Goal: Task Accomplishment & Management: Manage account settings

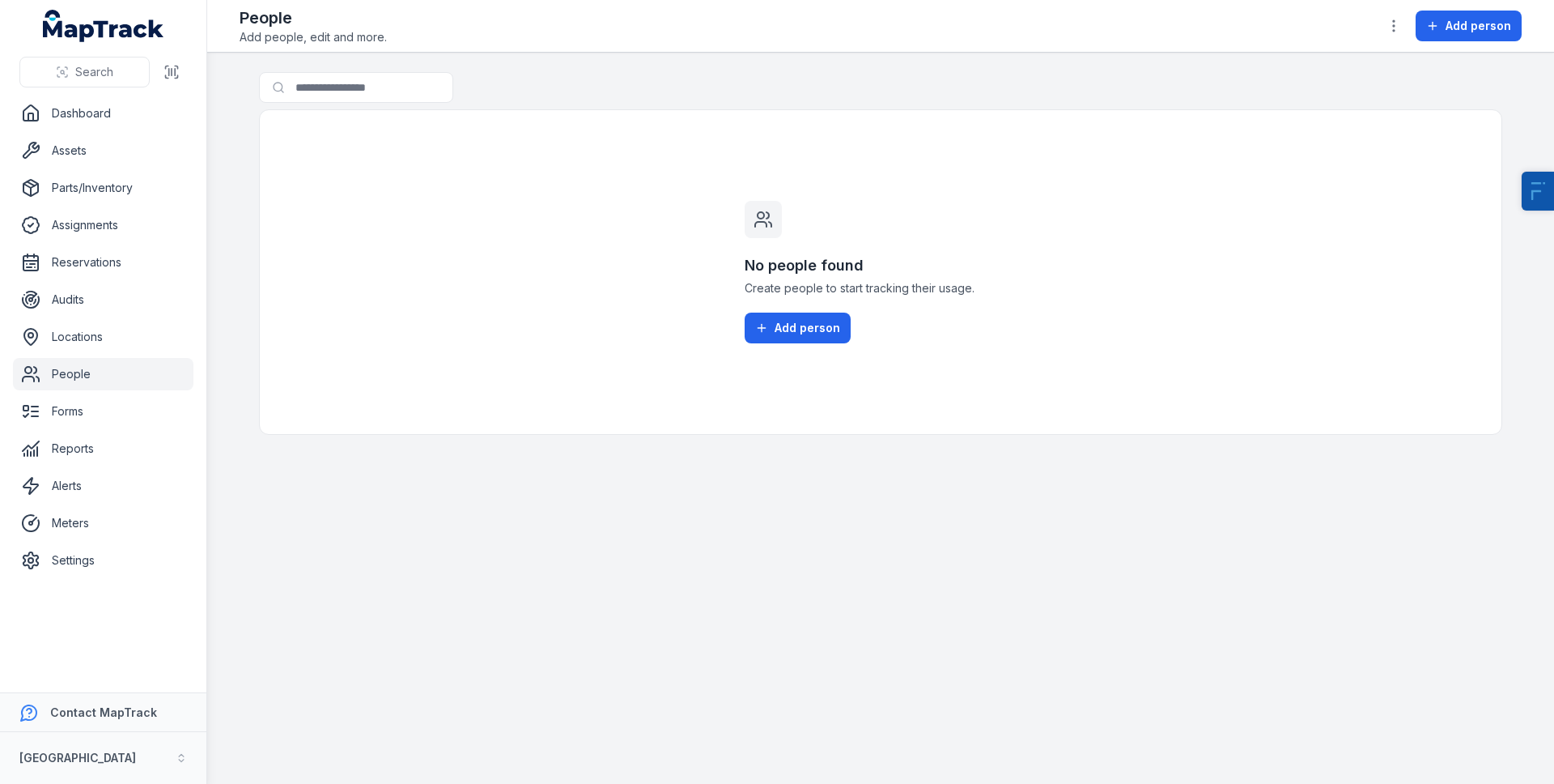
click at [86, 376] on link "People" at bounding box center [103, 373] width 180 height 32
click at [82, 563] on link "Settings" at bounding box center [103, 560] width 180 height 32
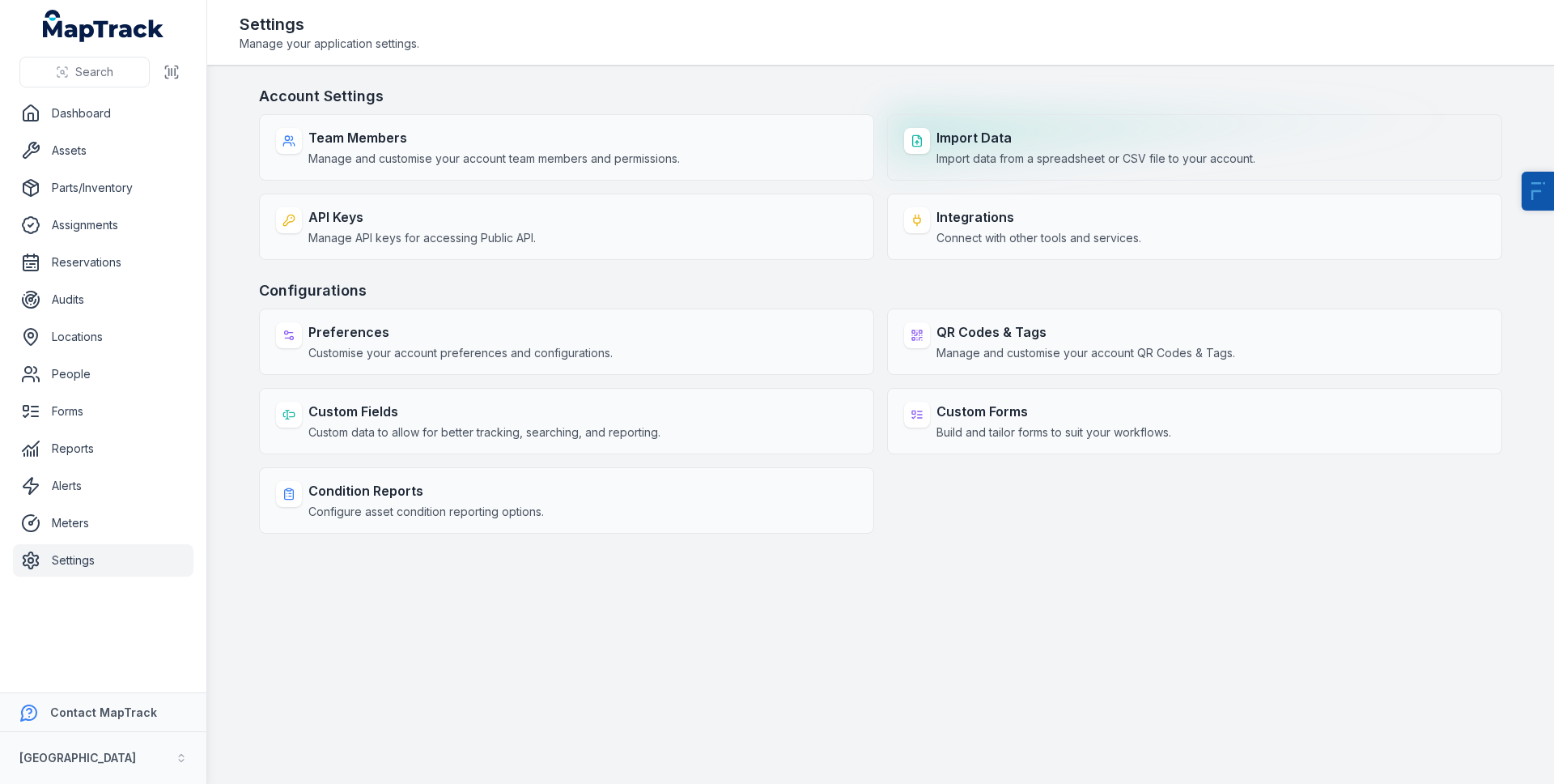
click at [1061, 160] on span "Import data from a spreadsheet or CSV file to your account." at bounding box center [1095, 159] width 319 height 16
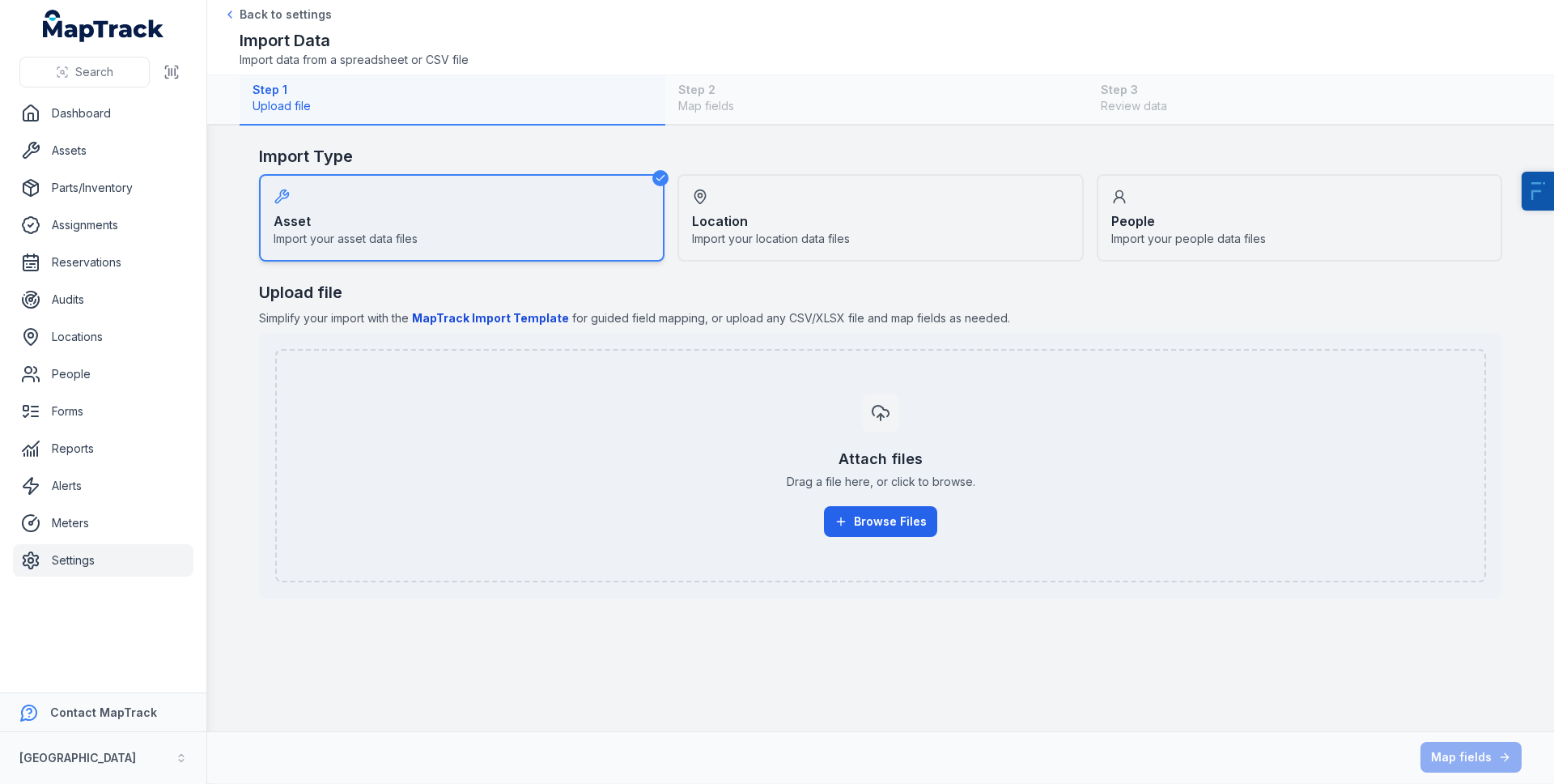
click at [1195, 195] on div "People Import your people data files" at bounding box center [1300, 217] width 405 height 87
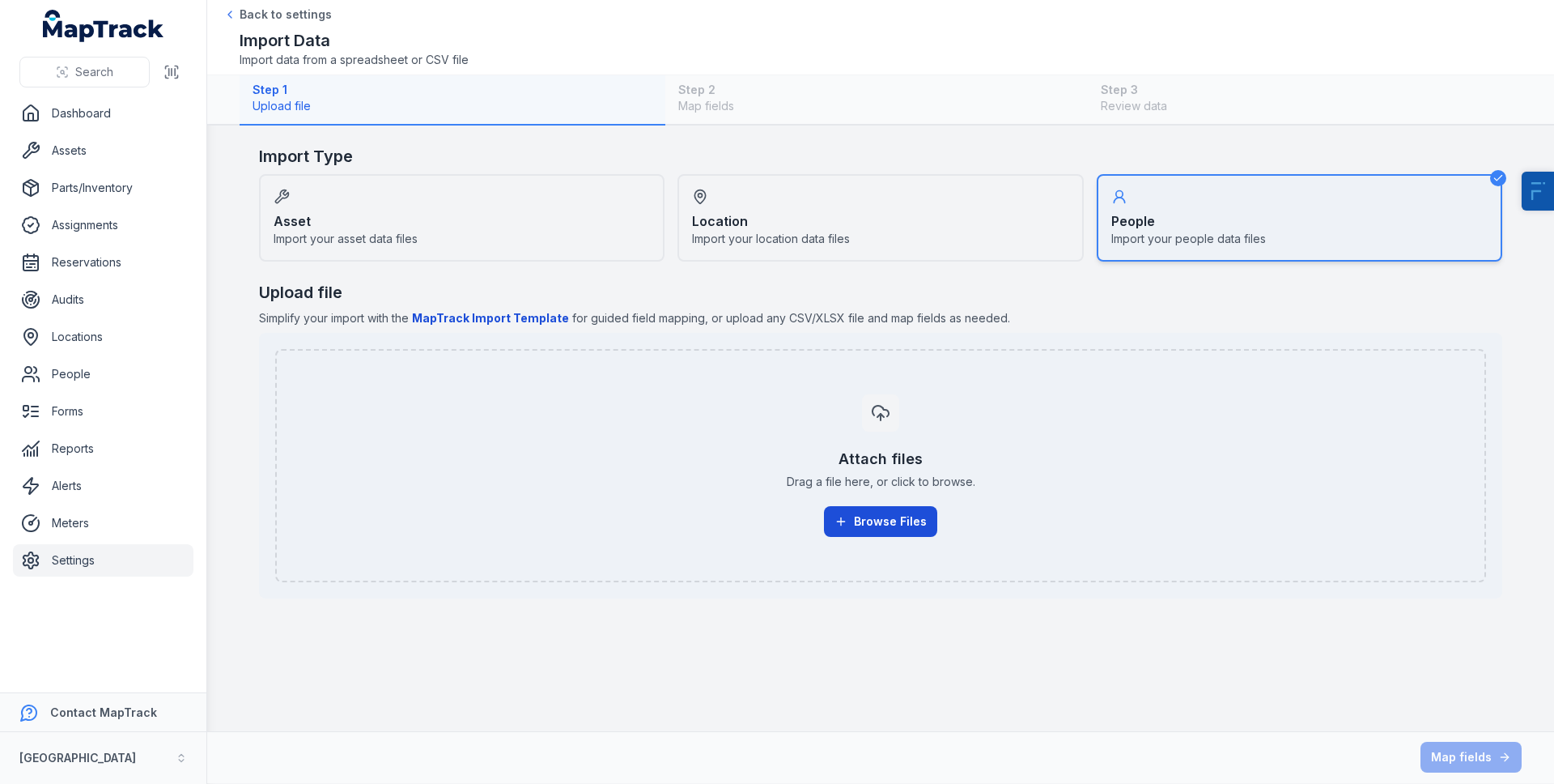
click at [855, 534] on button "Browse Files" at bounding box center [881, 520] width 114 height 30
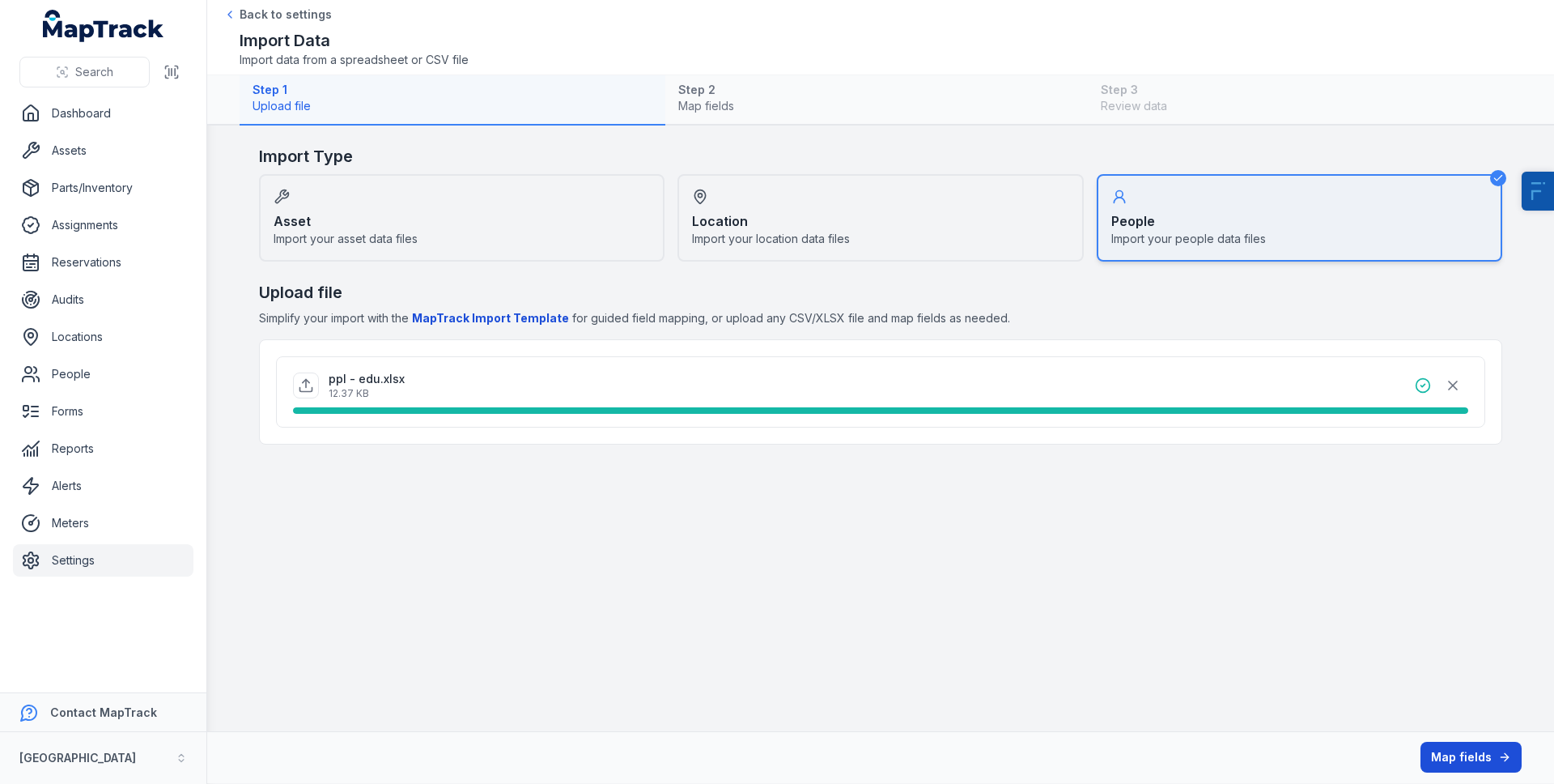
click at [1460, 756] on button "Map fields" at bounding box center [1471, 756] width 101 height 30
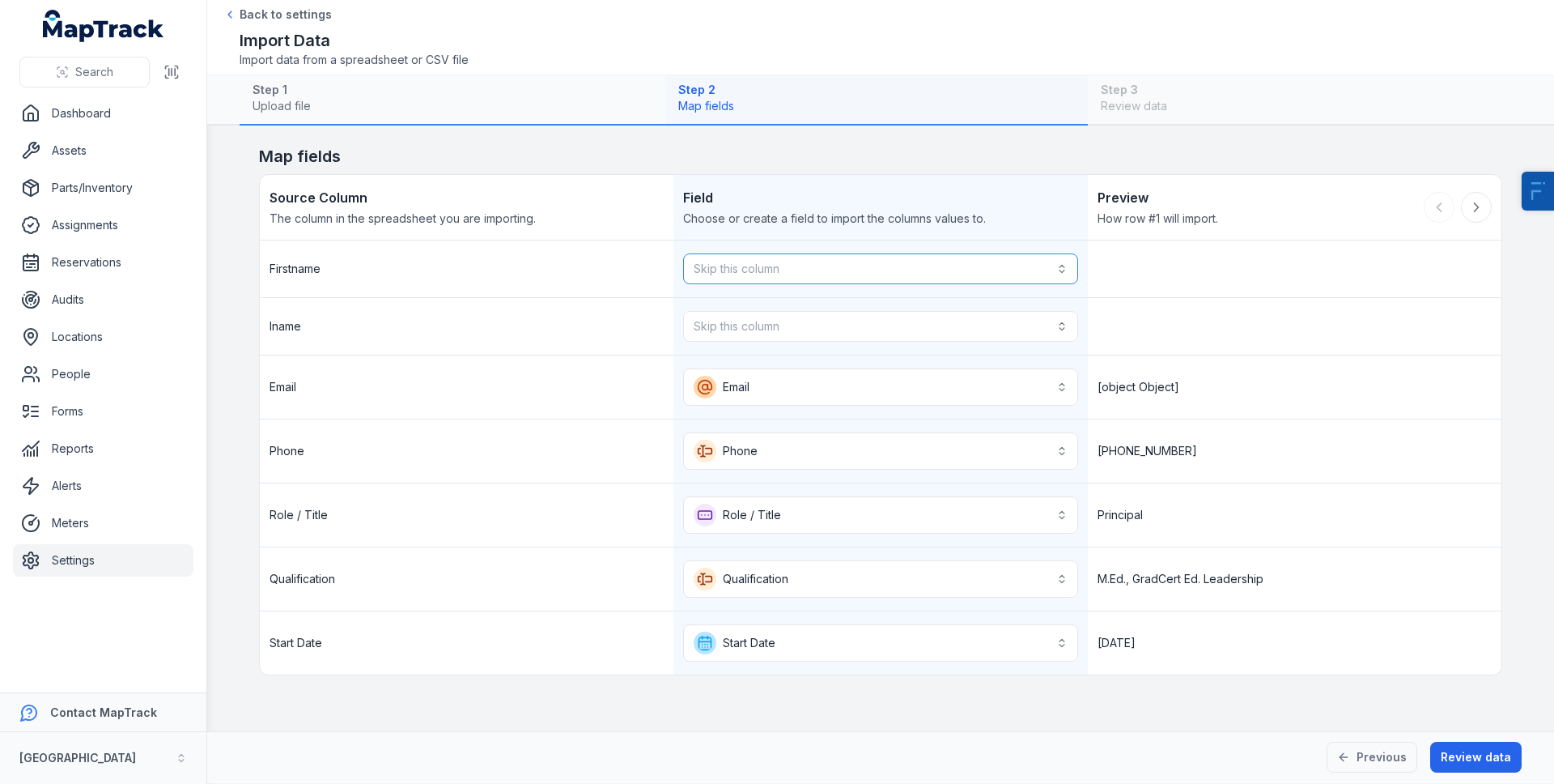
click at [812, 266] on button "Skip this column" at bounding box center [880, 268] width 394 height 30
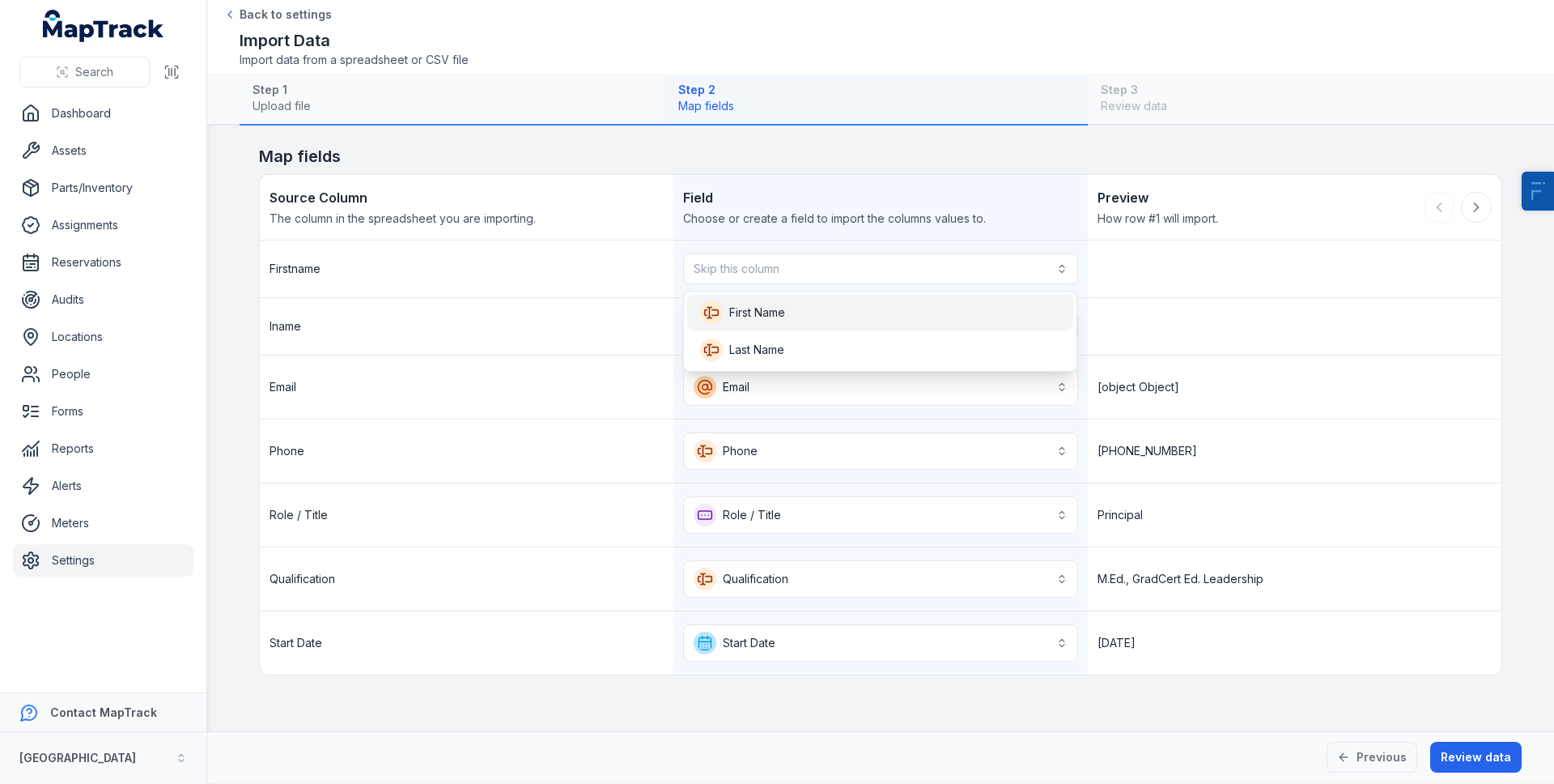
click at [809, 302] on div "First Name" at bounding box center [880, 313] width 360 height 23
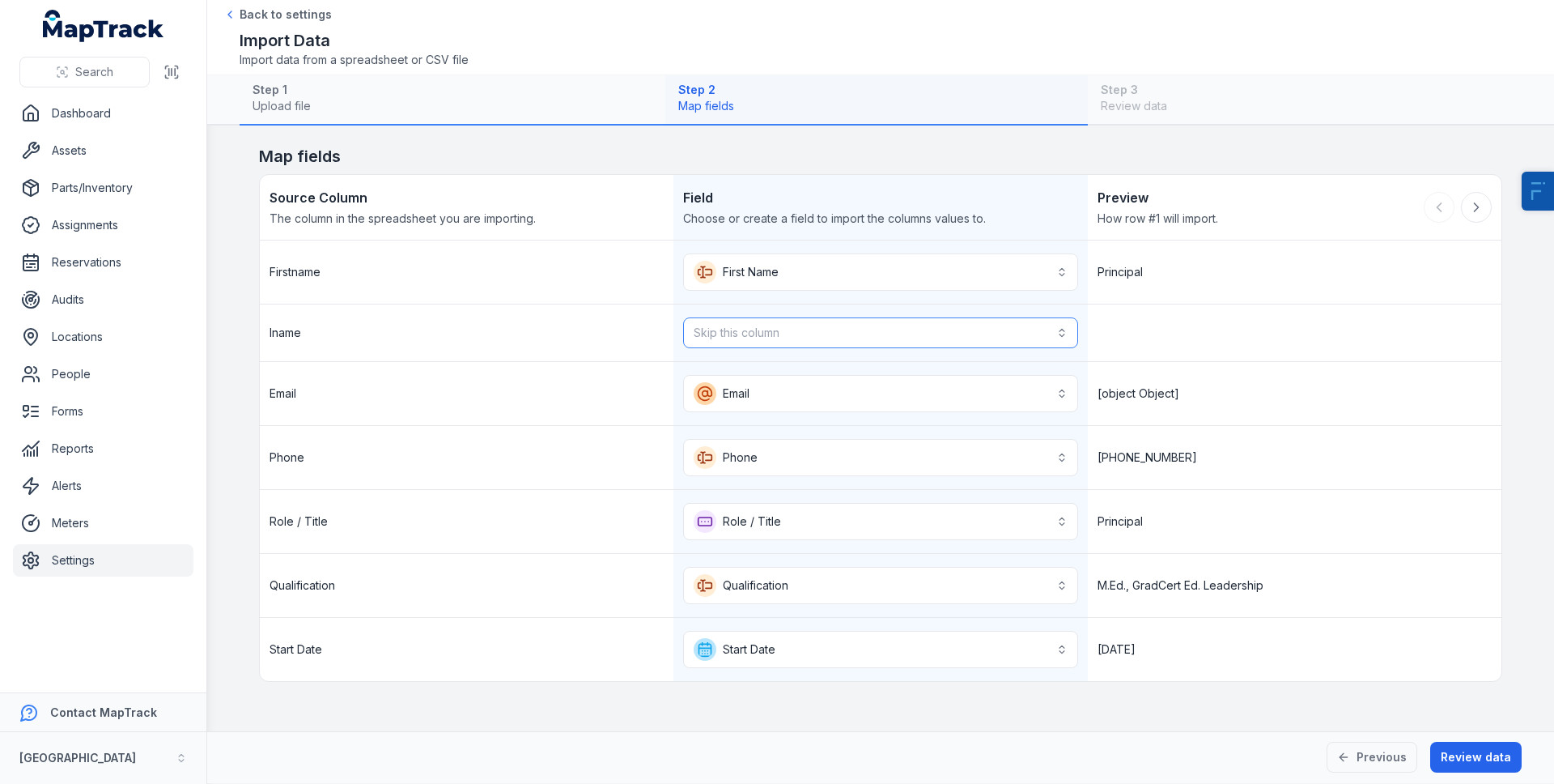
click at [800, 324] on button "Skip this column" at bounding box center [880, 332] width 394 height 30
click at [796, 378] on div "Last Name" at bounding box center [880, 376] width 360 height 23
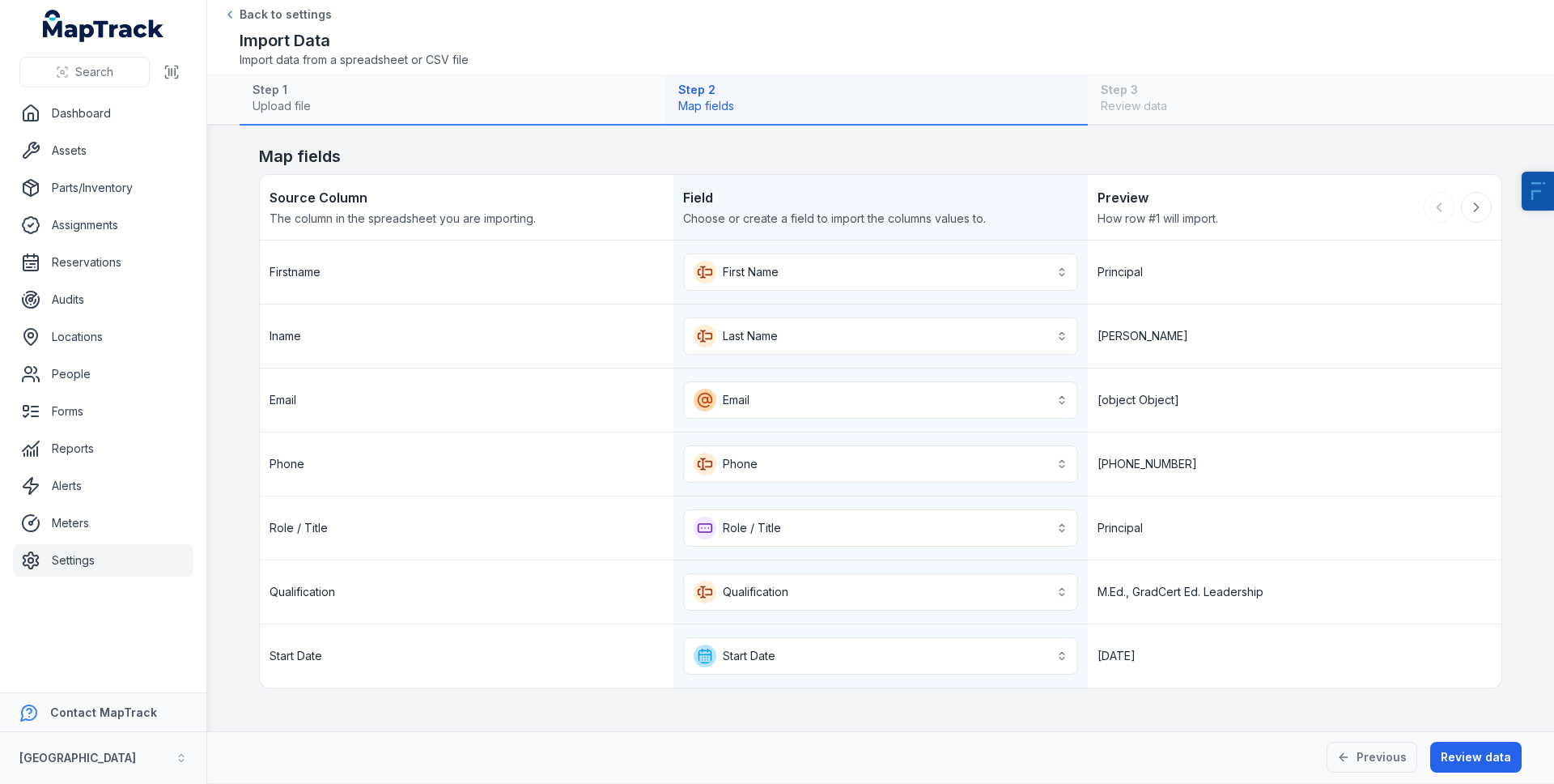
click at [531, 399] on div "Email" at bounding box center [467, 399] width 413 height 63
click at [1497, 761] on button "Review data" at bounding box center [1476, 756] width 91 height 30
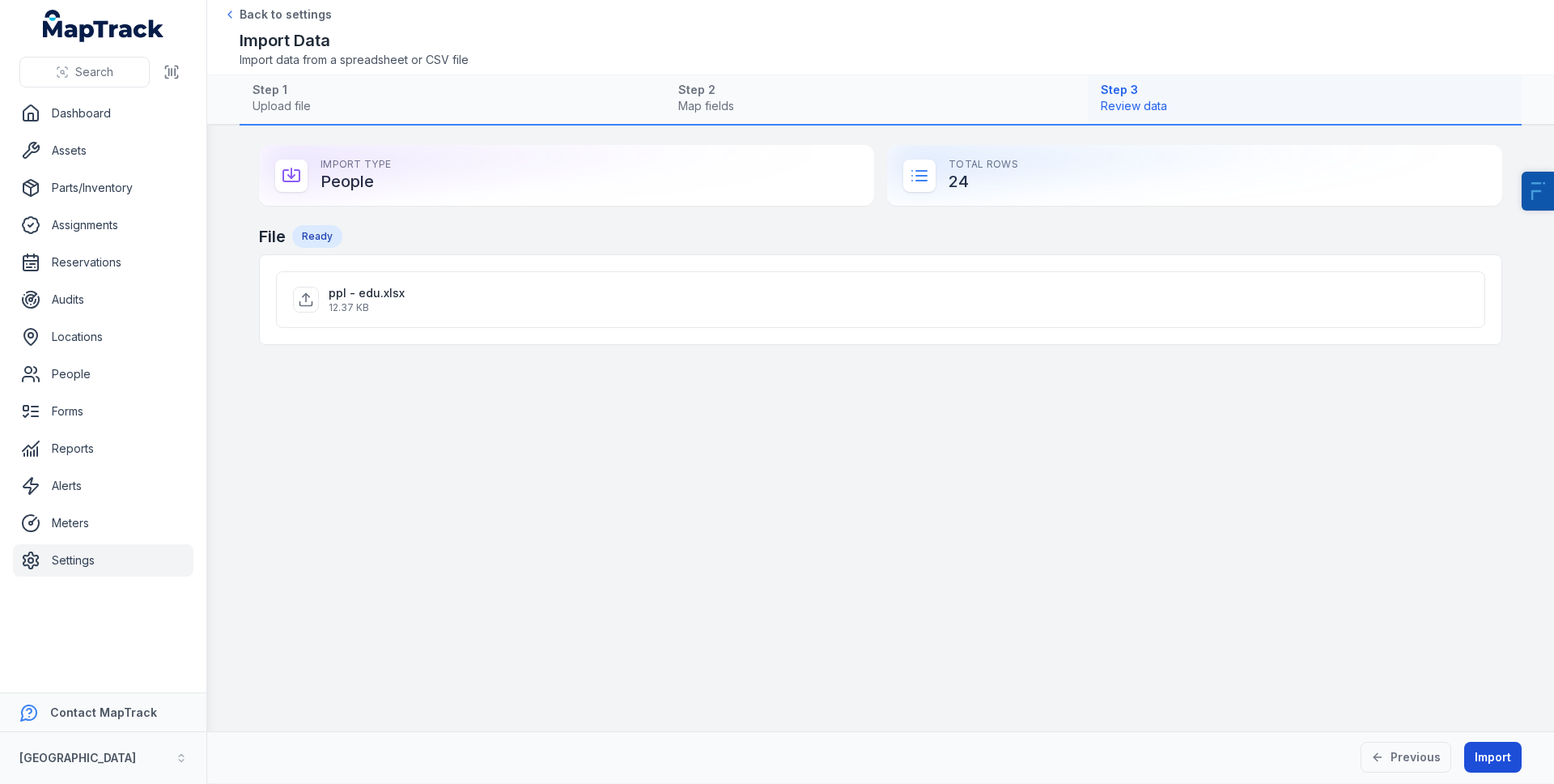
click at [1497, 761] on button "Import" at bounding box center [1493, 756] width 58 height 30
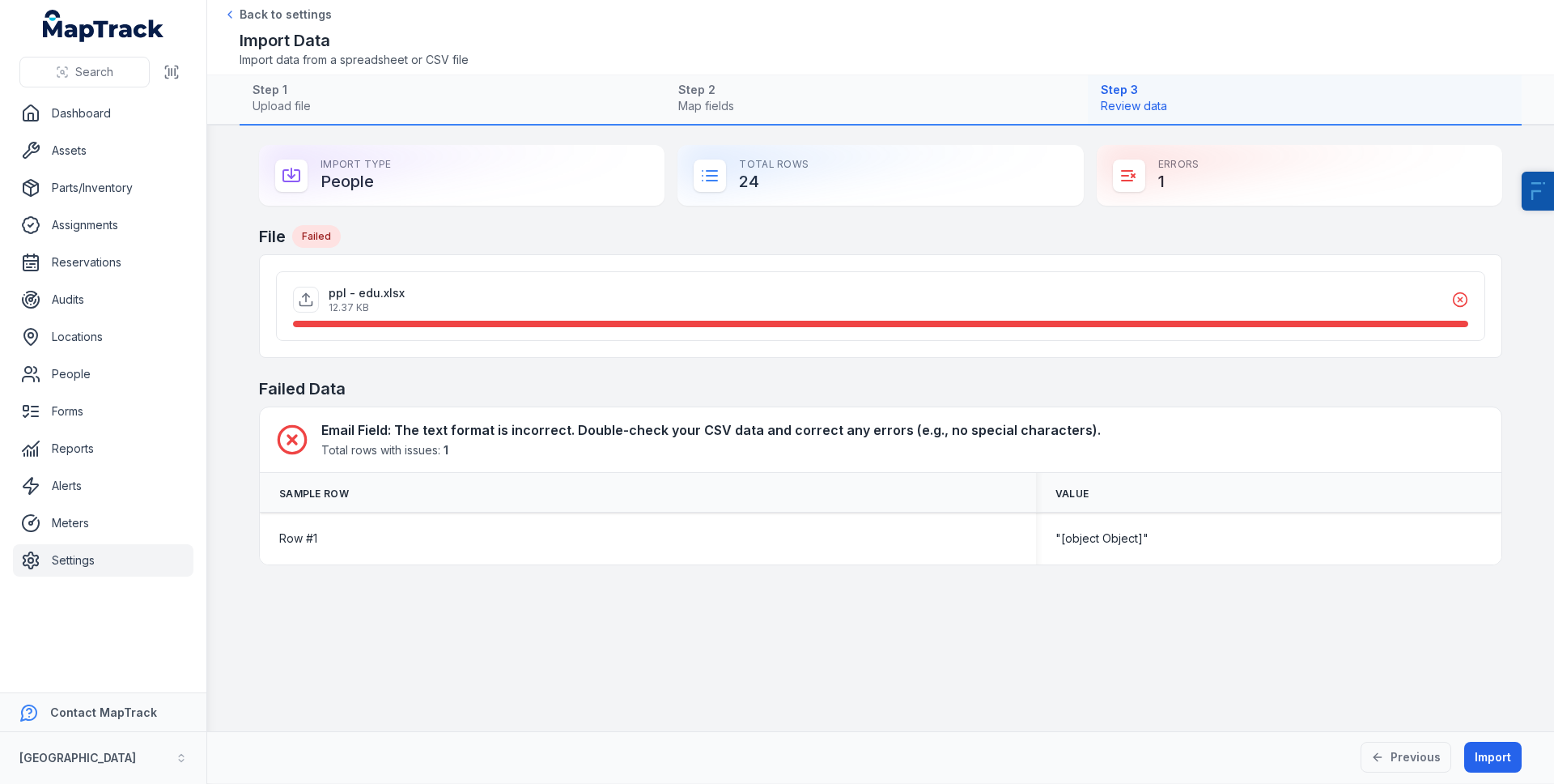
click at [61, 565] on link "Settings" at bounding box center [103, 560] width 180 height 32
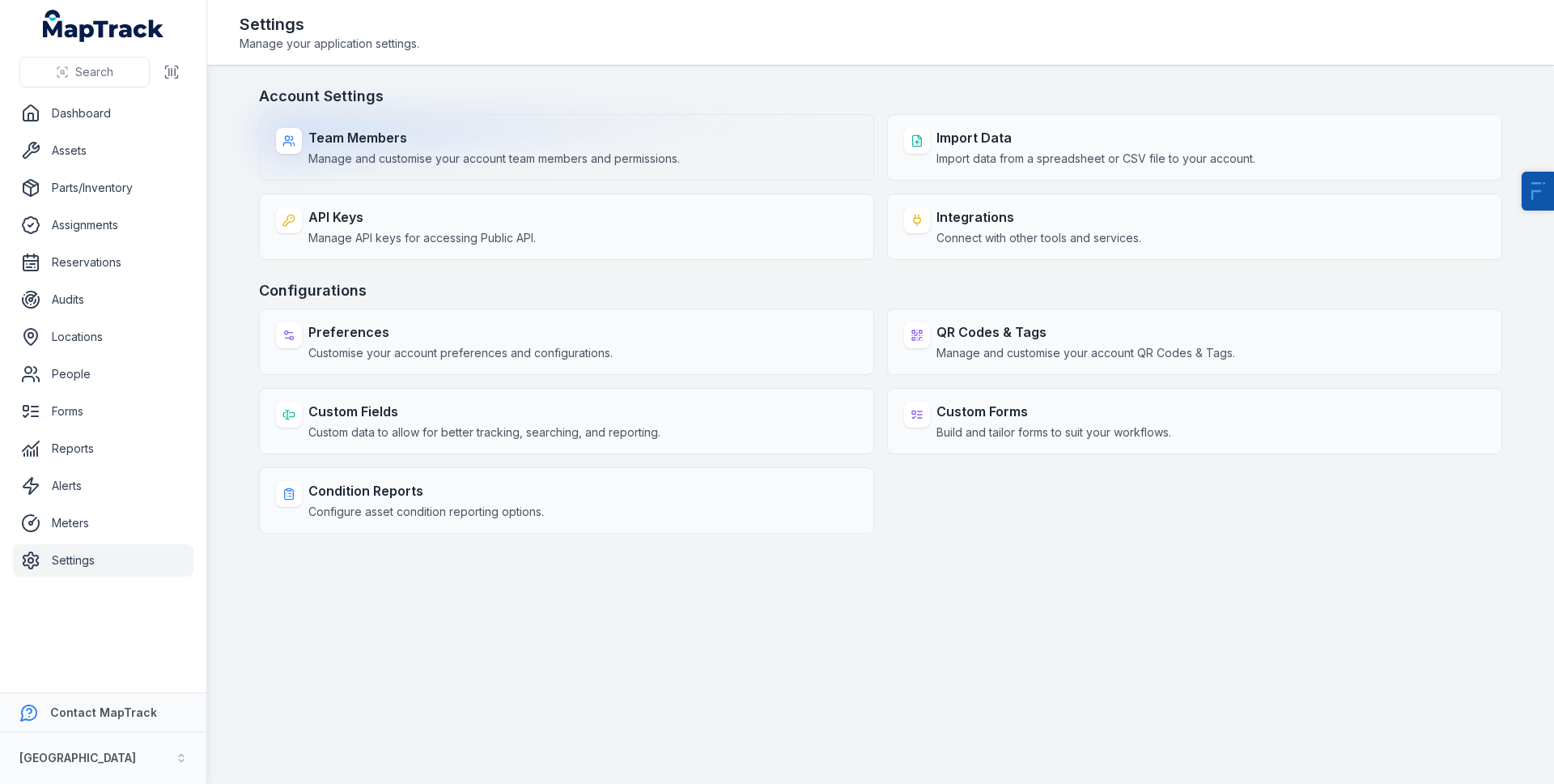
click at [470, 166] on span "Manage and customise your account team members and permissions." at bounding box center [494, 159] width 371 height 16
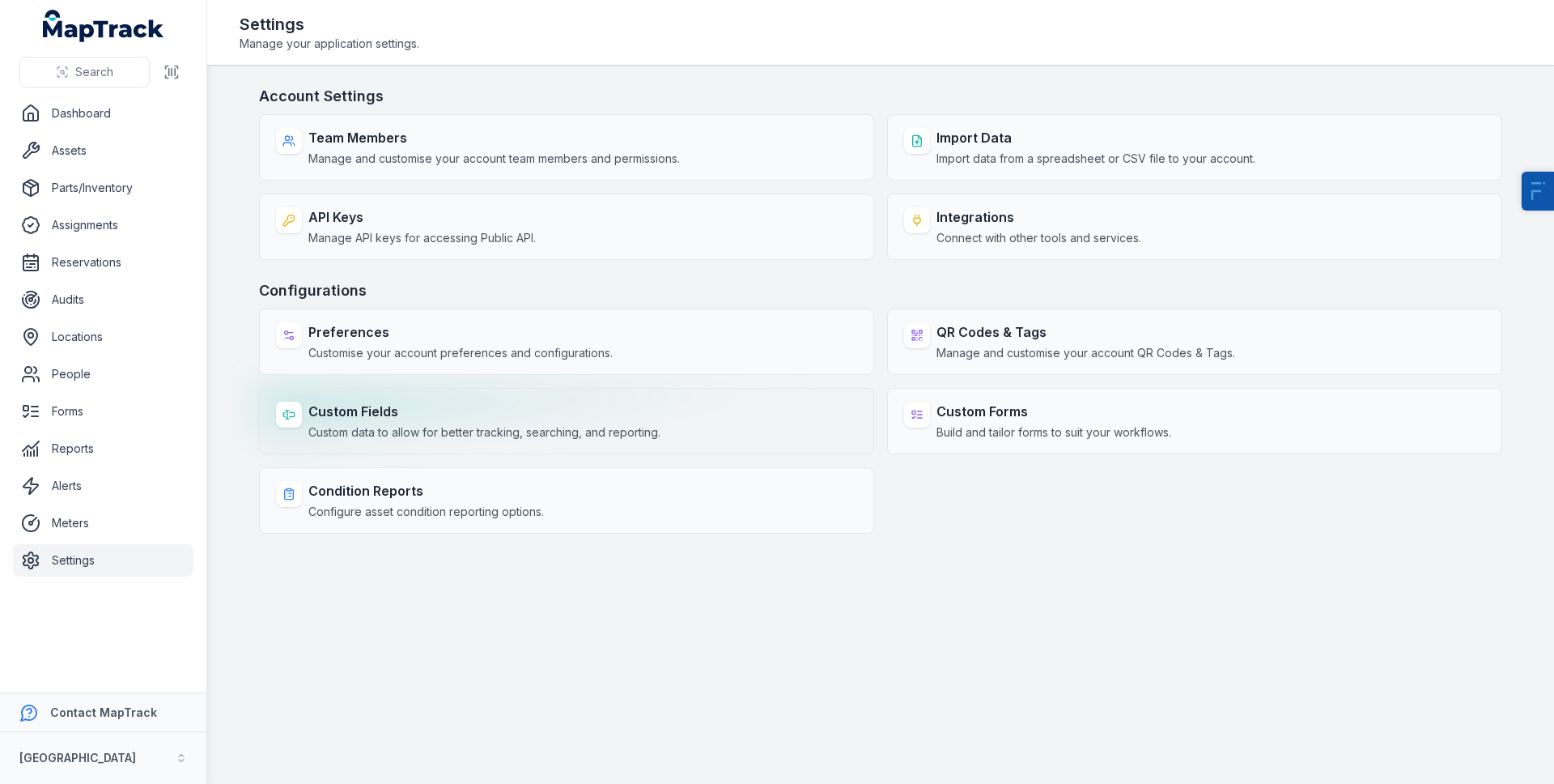
click at [335, 426] on span "Custom data to allow for better tracking, searching, and reporting." at bounding box center [485, 432] width 352 height 16
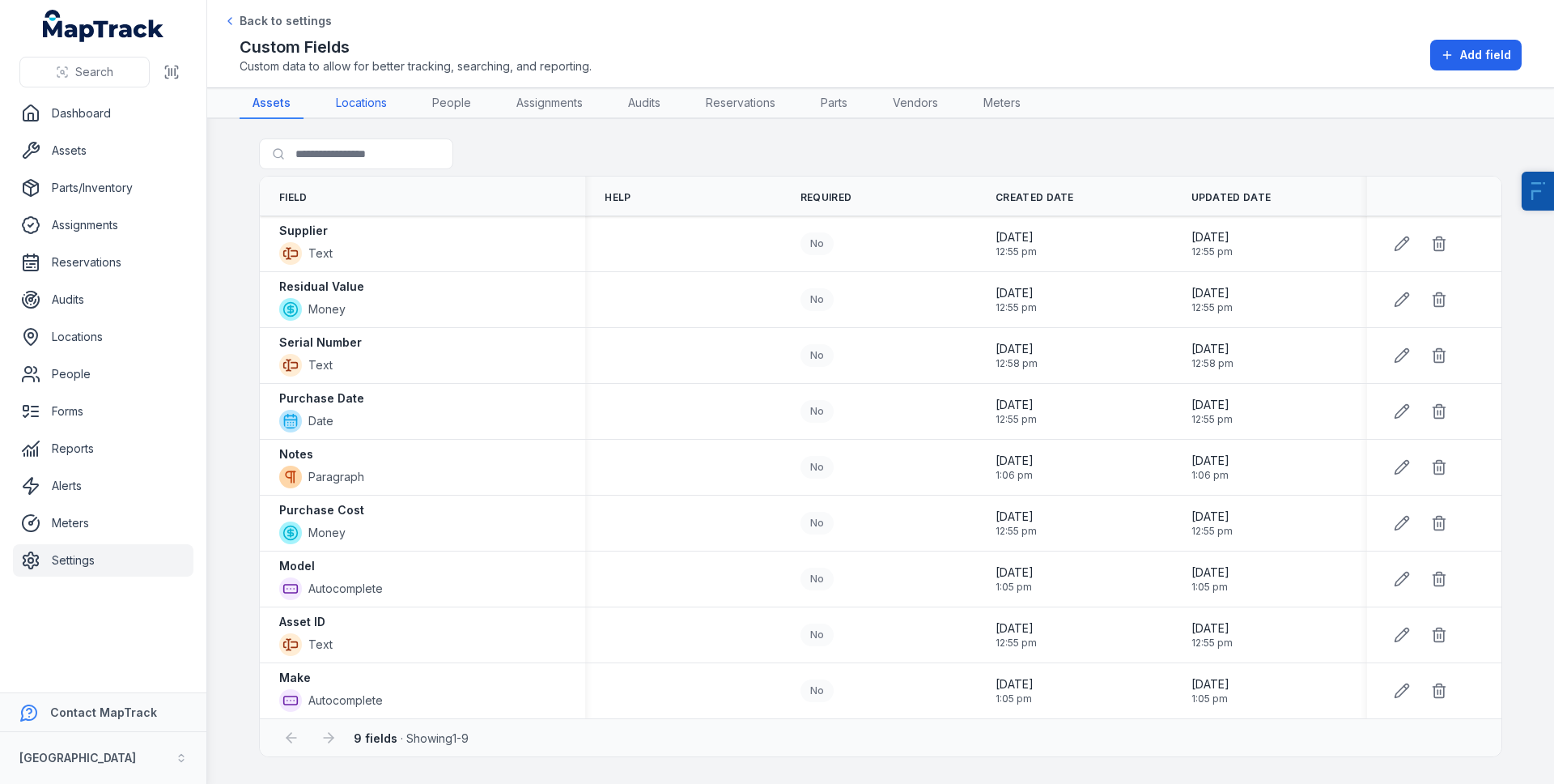
click at [390, 105] on link "Locations" at bounding box center [361, 103] width 77 height 30
click at [461, 105] on link "People" at bounding box center [451, 103] width 65 height 30
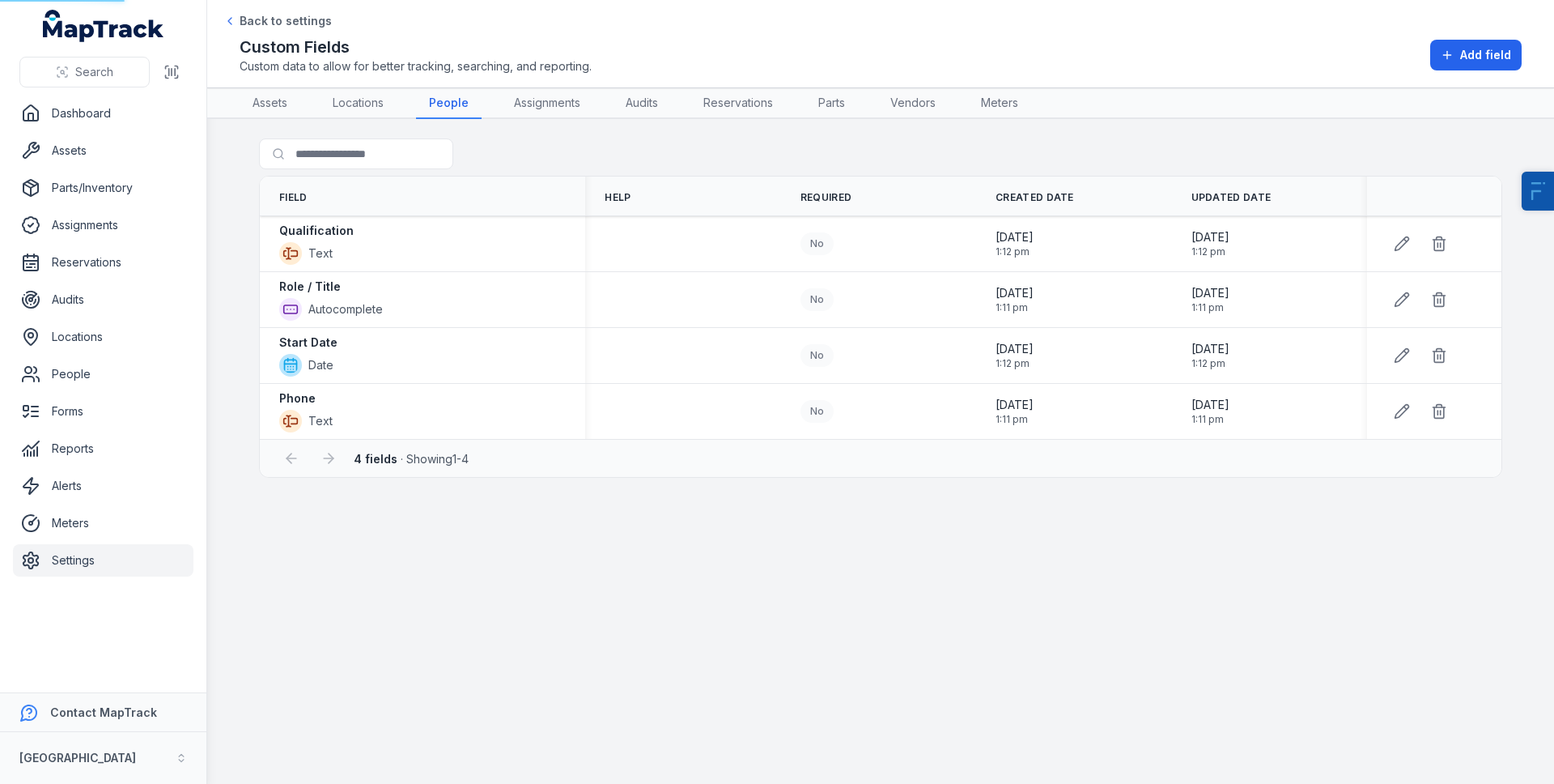
click at [376, 105] on link "Locations" at bounding box center [357, 103] width 77 height 30
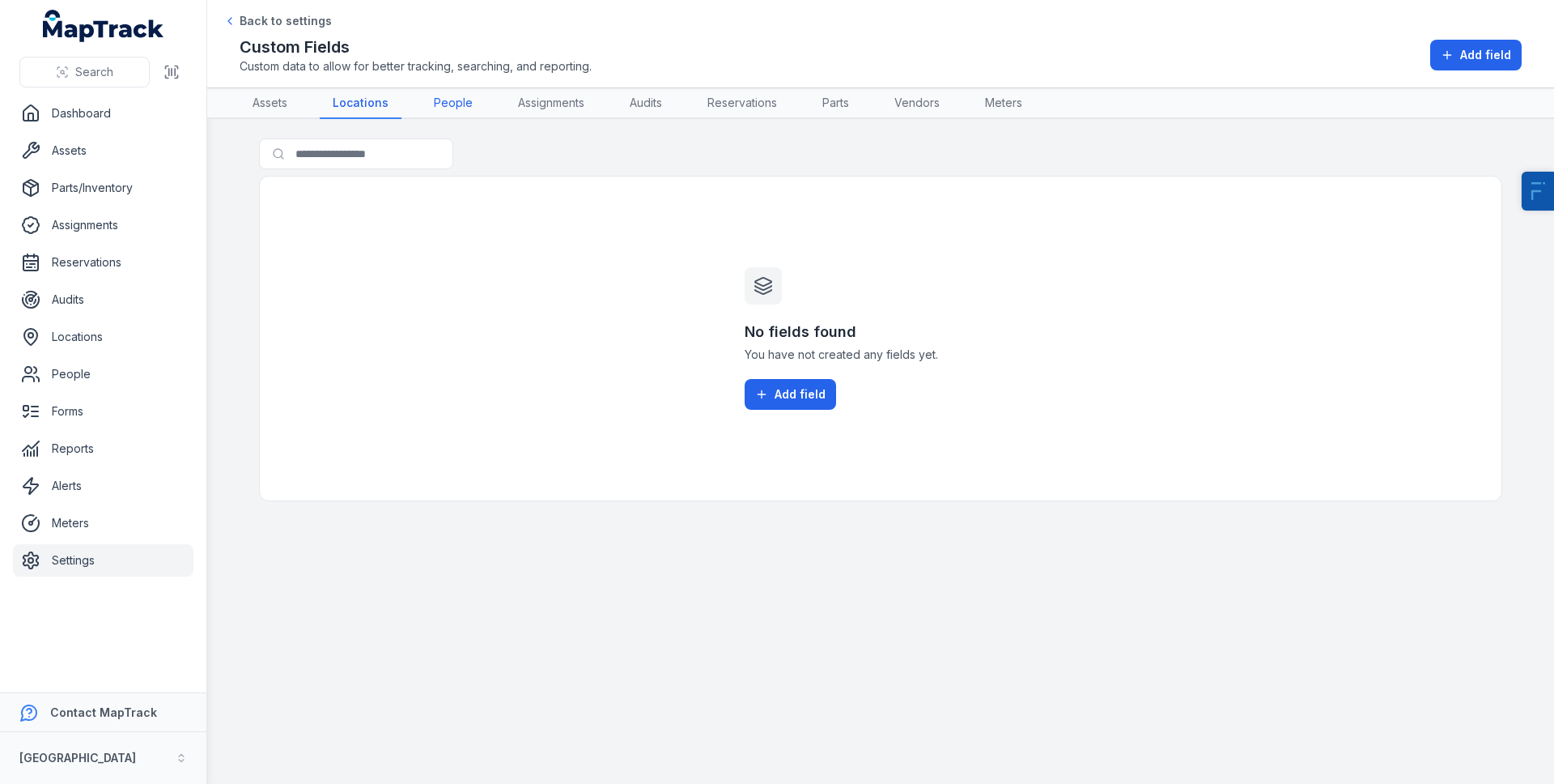
click at [454, 103] on link "People" at bounding box center [453, 103] width 65 height 30
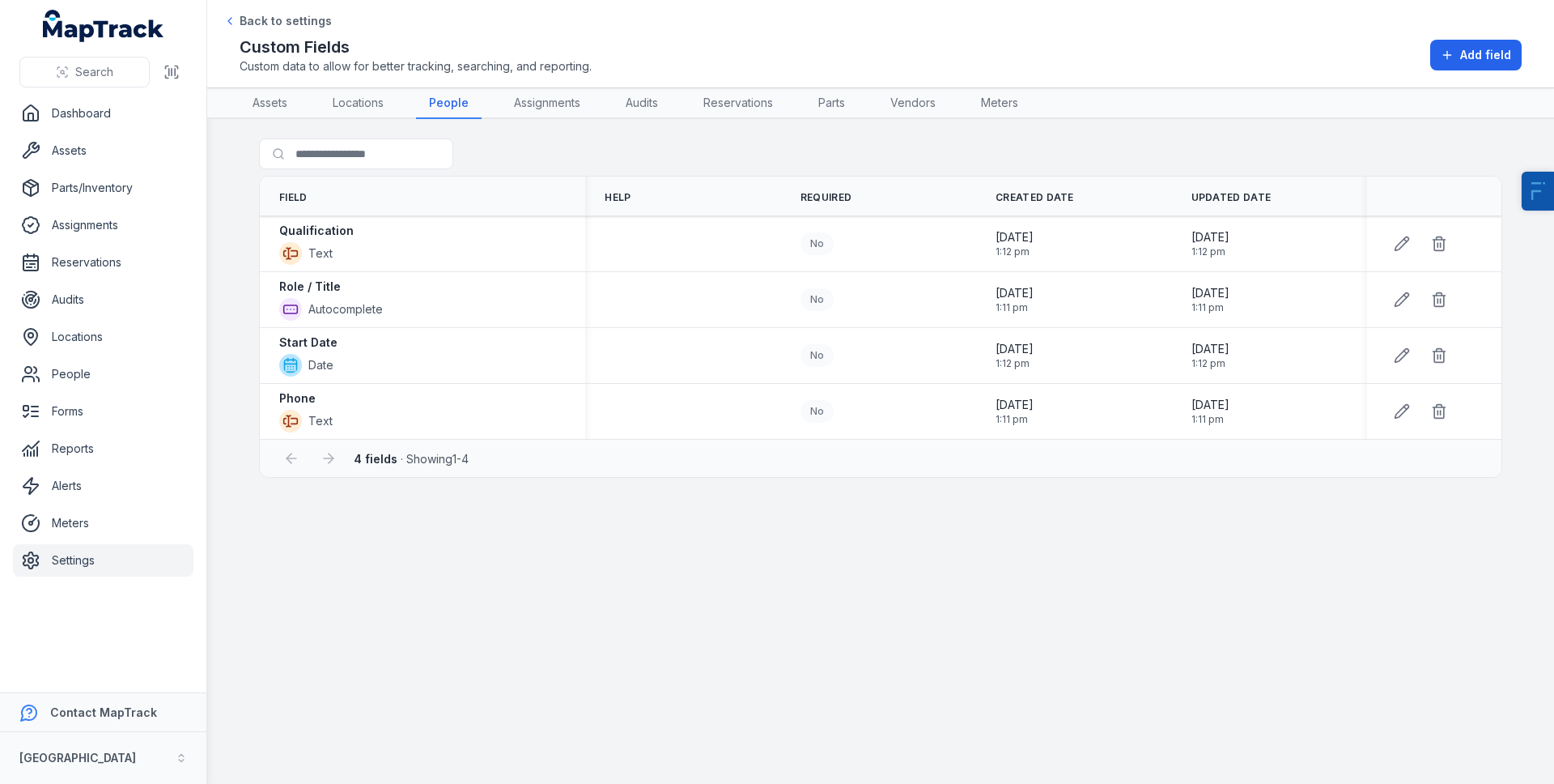
click at [77, 553] on link "Settings" at bounding box center [103, 560] width 180 height 32
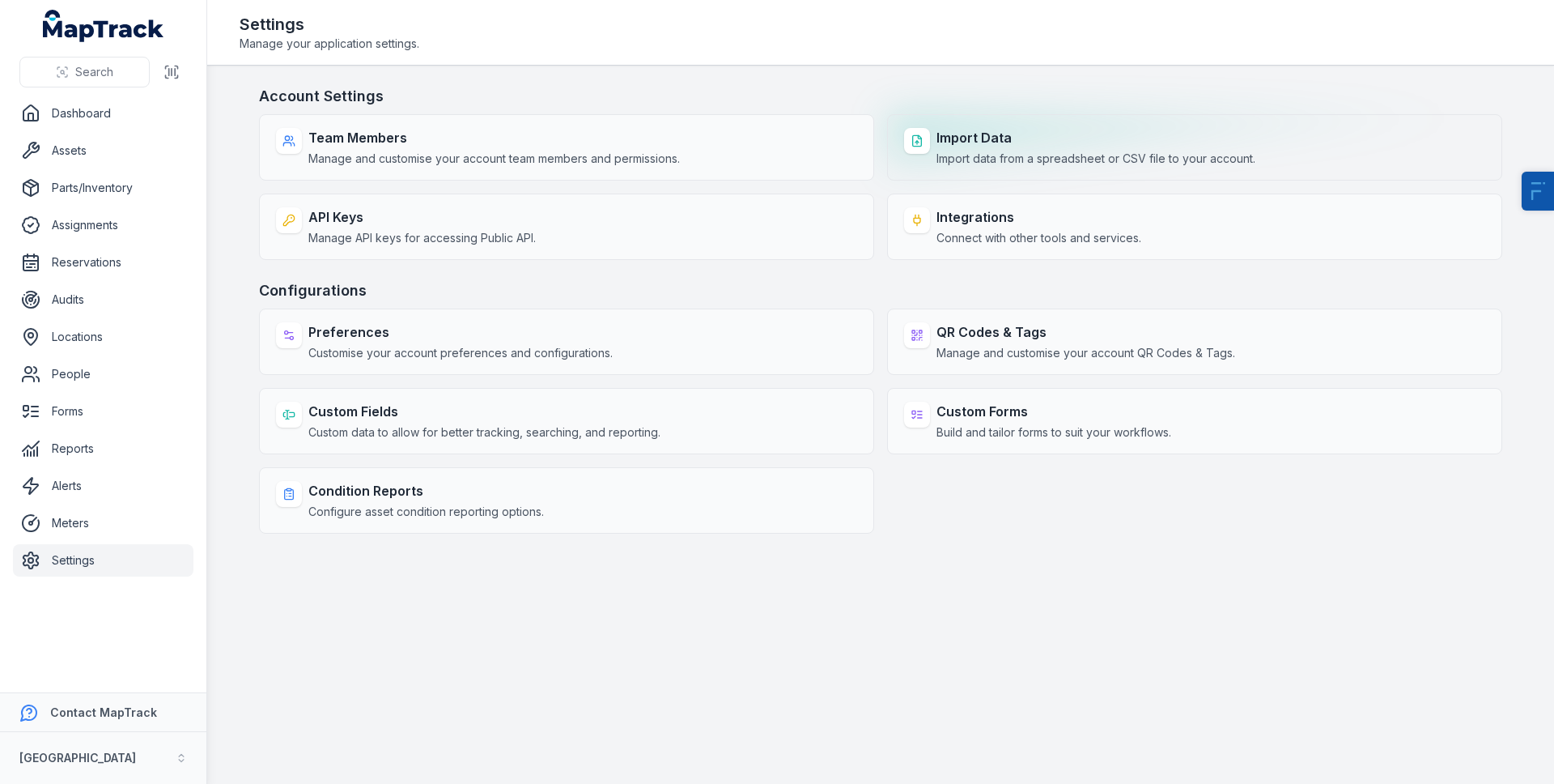
click at [1086, 160] on span "Import data from a spreadsheet or CSV file to your account." at bounding box center [1095, 159] width 319 height 16
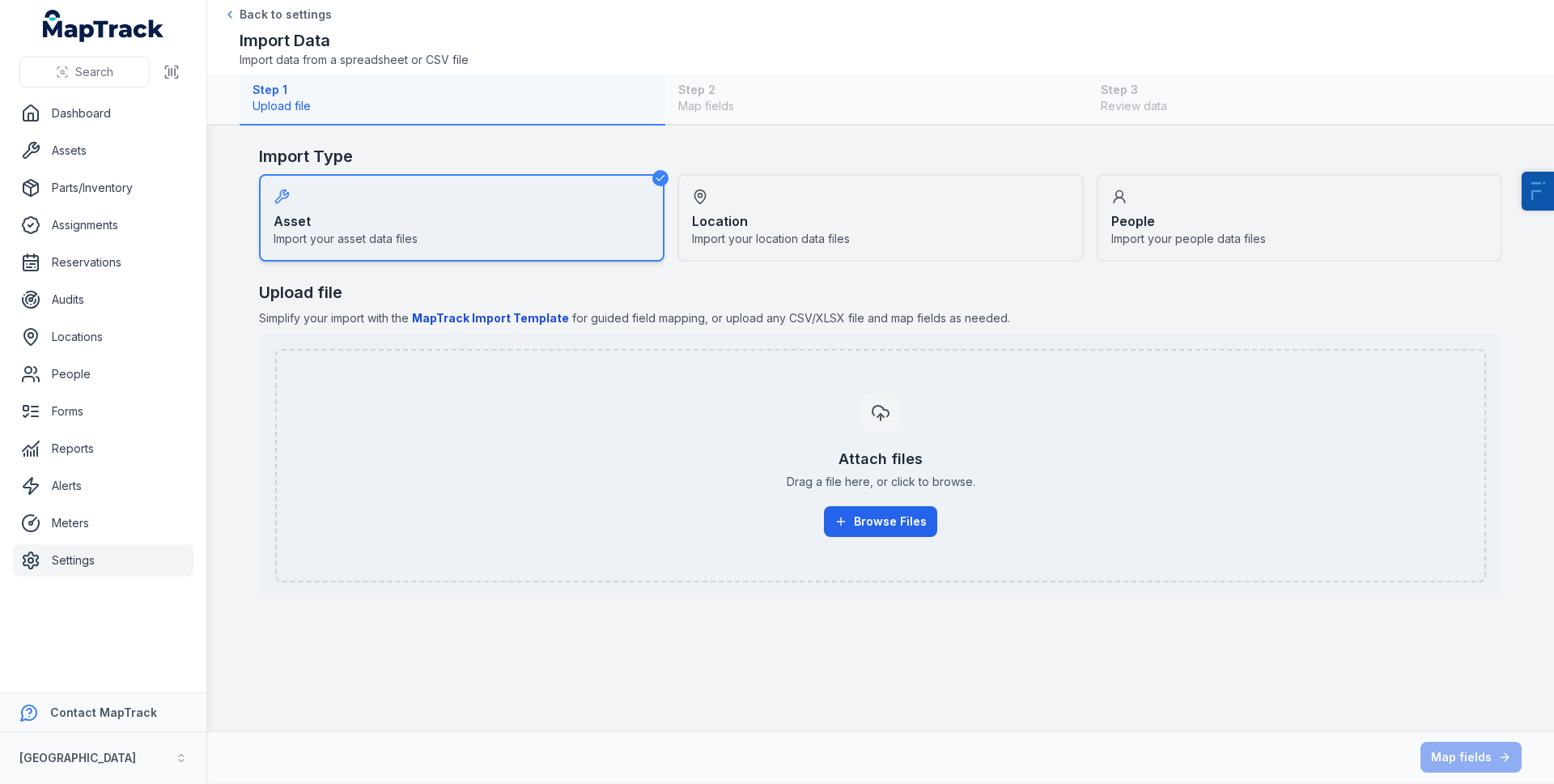
click at [1238, 201] on div "People Import your people data files" at bounding box center [1300, 217] width 405 height 87
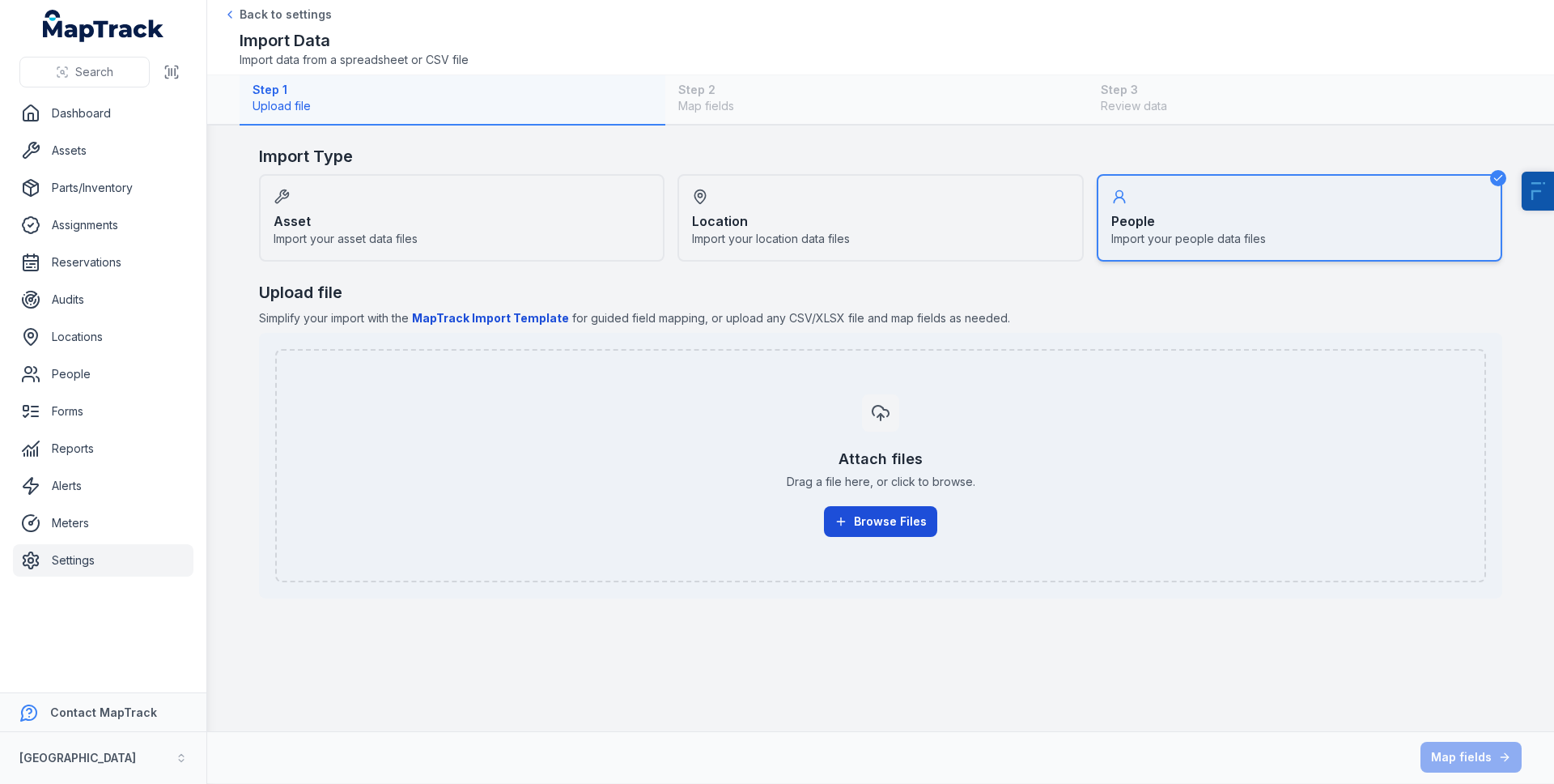
click at [880, 520] on button "Browse Files" at bounding box center [881, 520] width 114 height 30
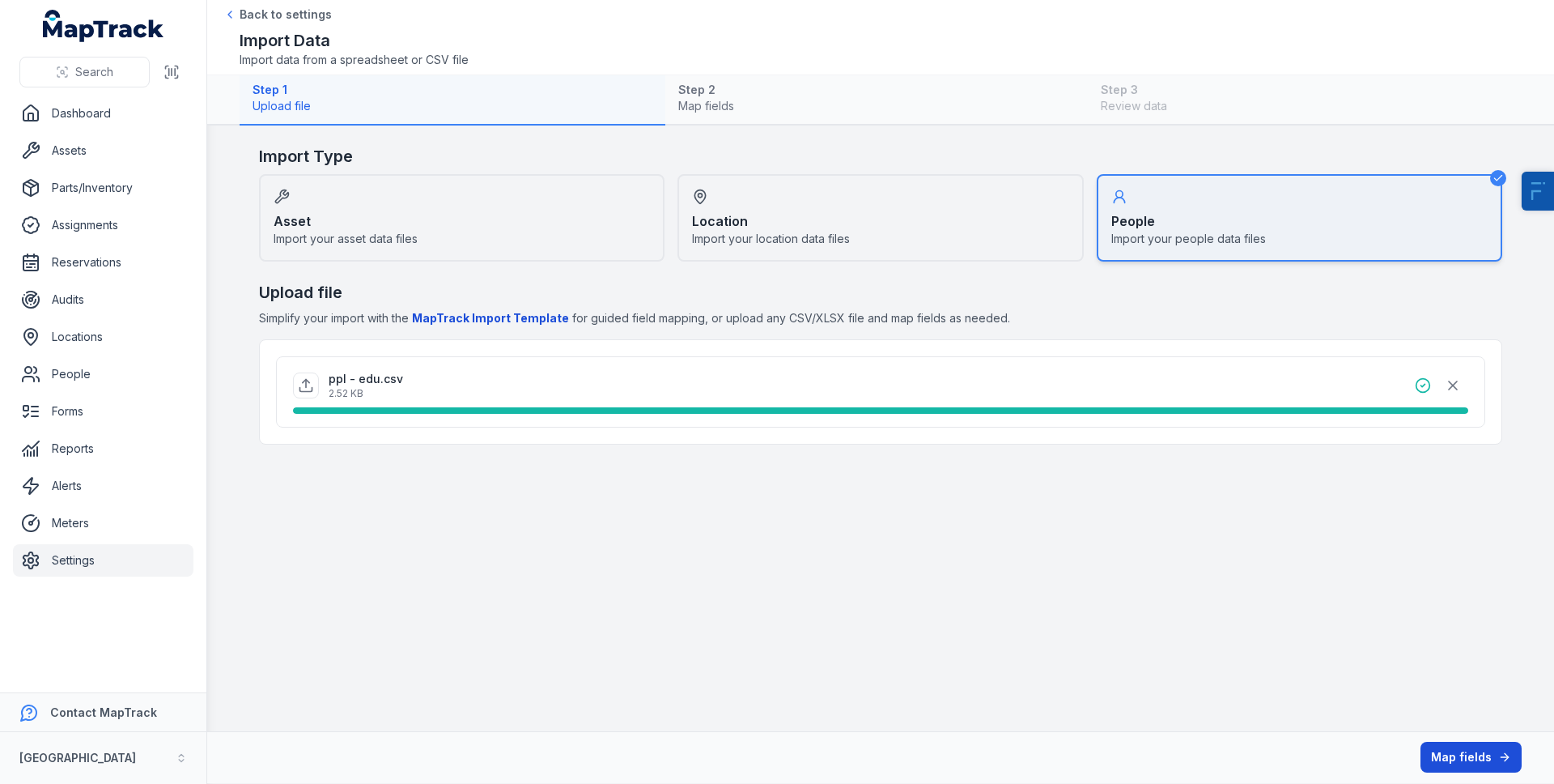
click at [1470, 758] on button "Map fields" at bounding box center [1471, 756] width 101 height 30
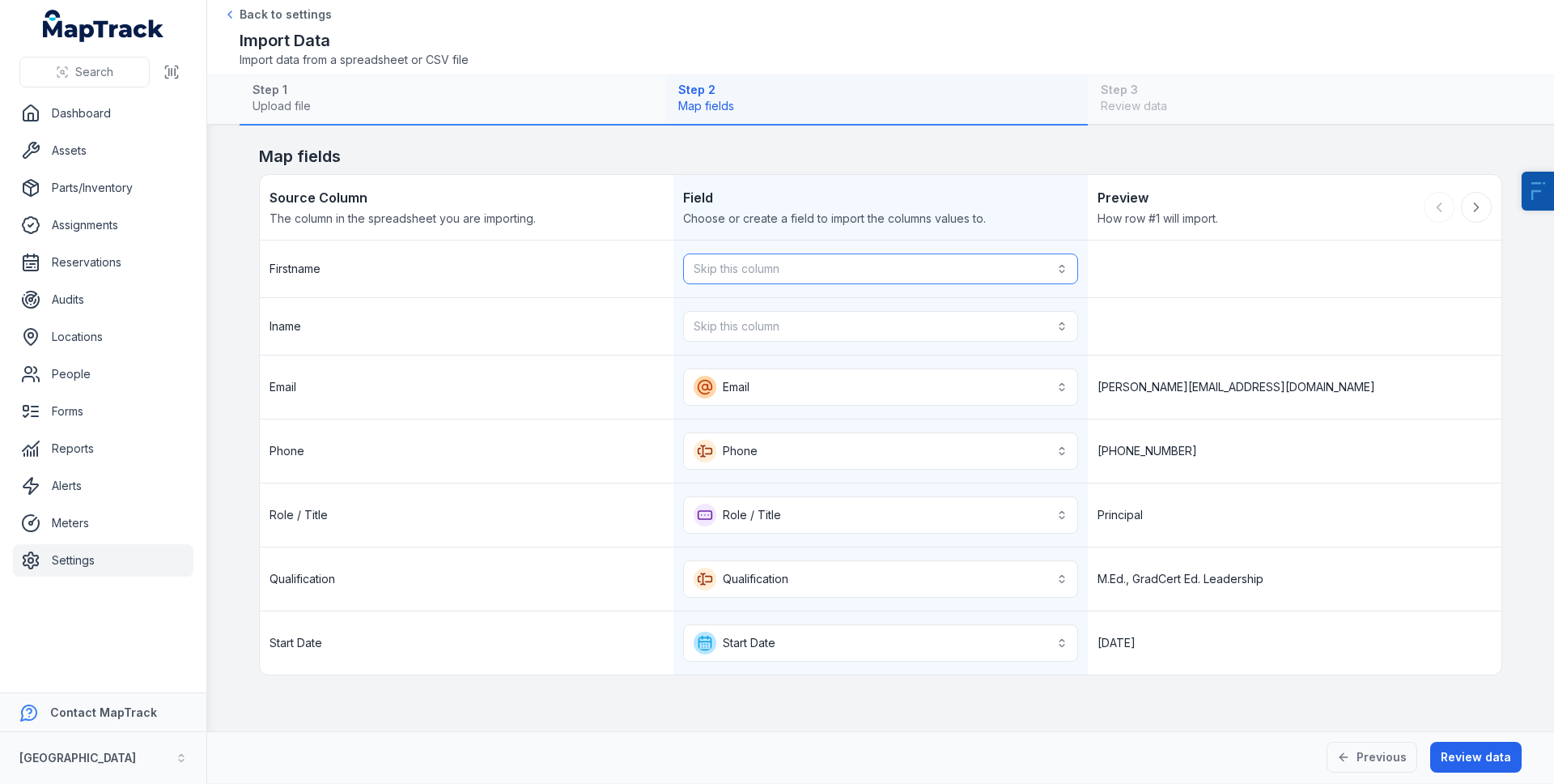
click at [824, 254] on button "Skip this column" at bounding box center [880, 268] width 394 height 30
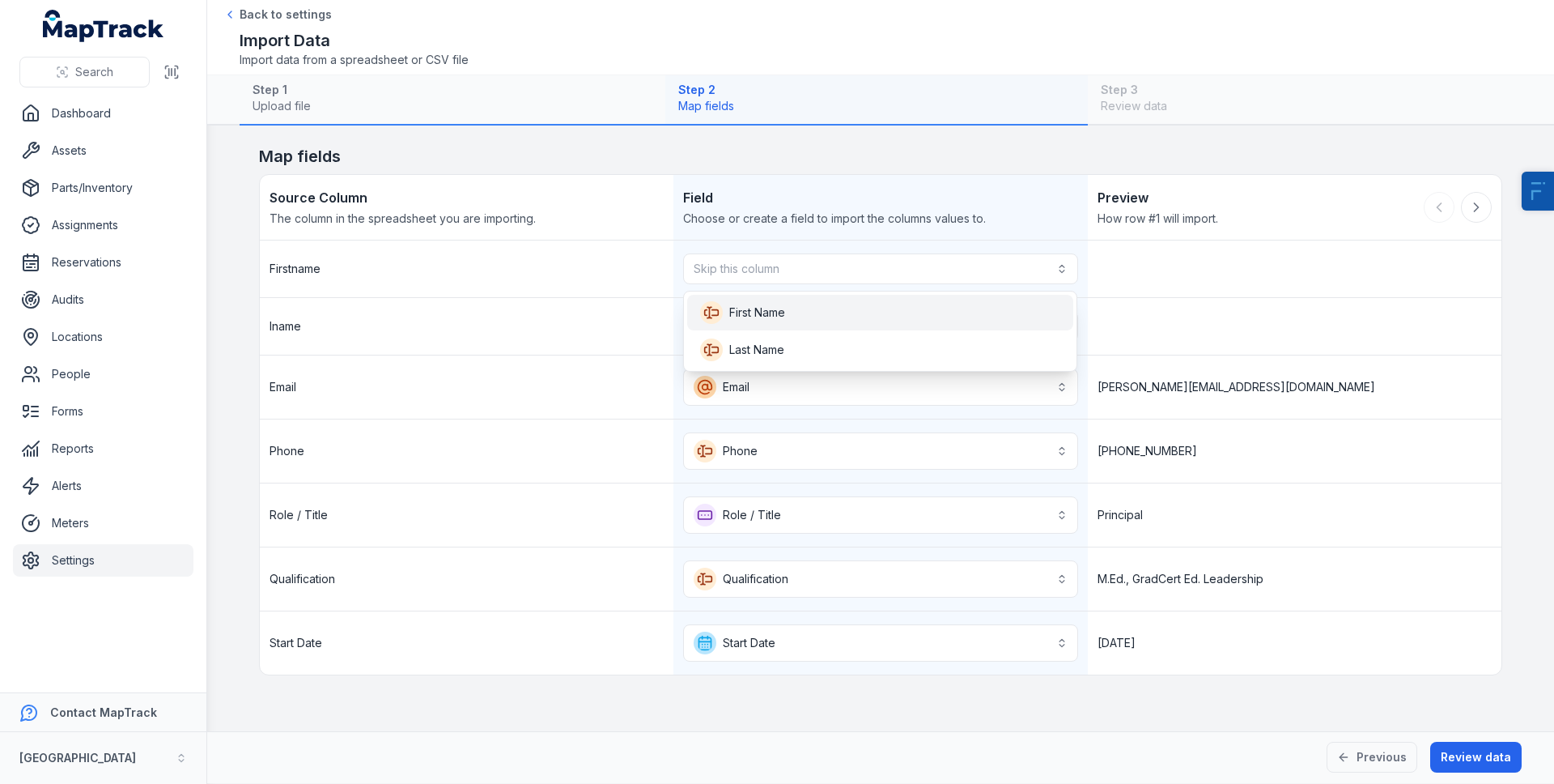
click at [817, 298] on div "First Name" at bounding box center [880, 312] width 386 height 35
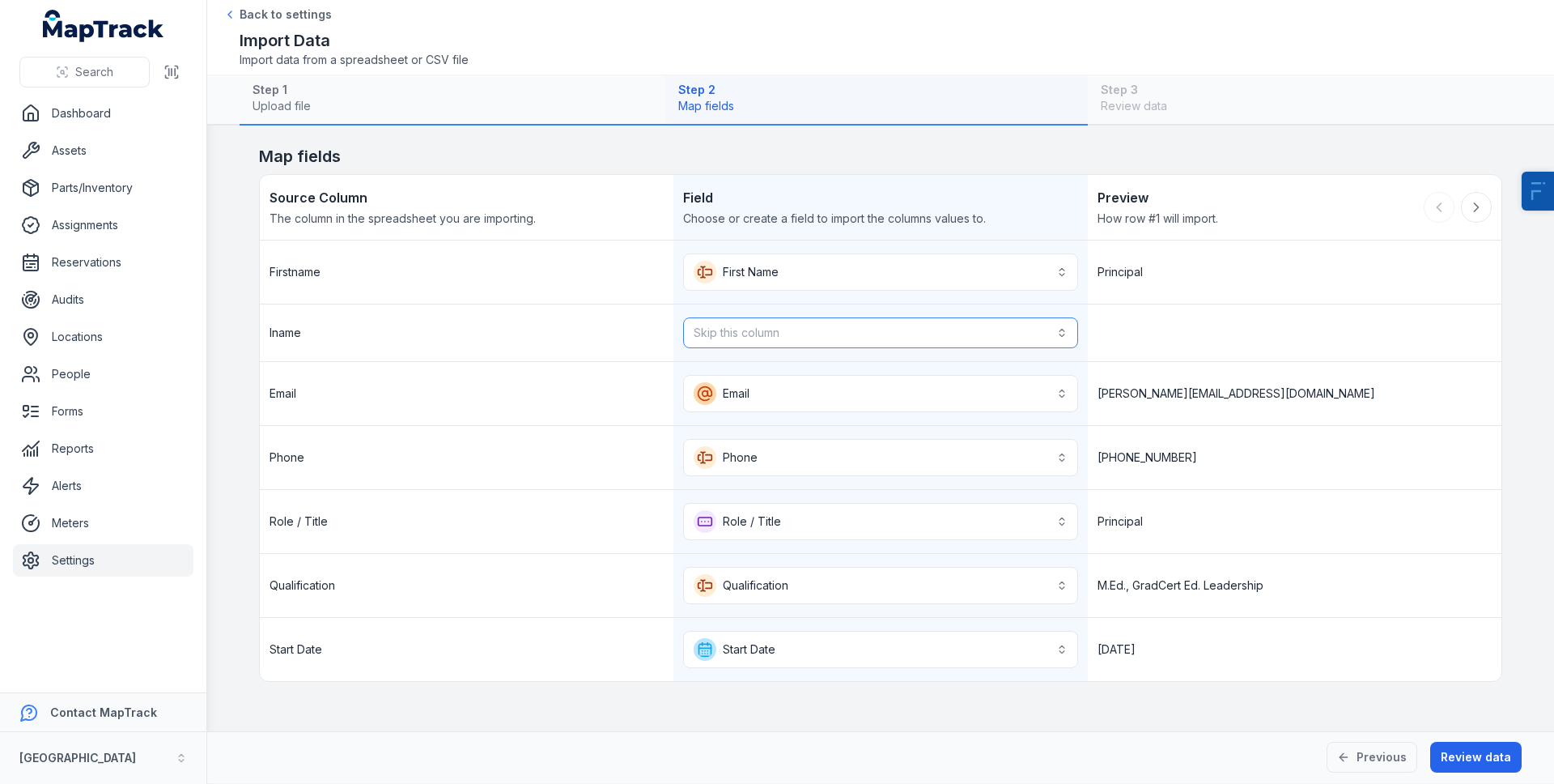
click at [803, 328] on button "Skip this column" at bounding box center [880, 332] width 394 height 30
click at [797, 365] on div "Last Name" at bounding box center [880, 376] width 360 height 23
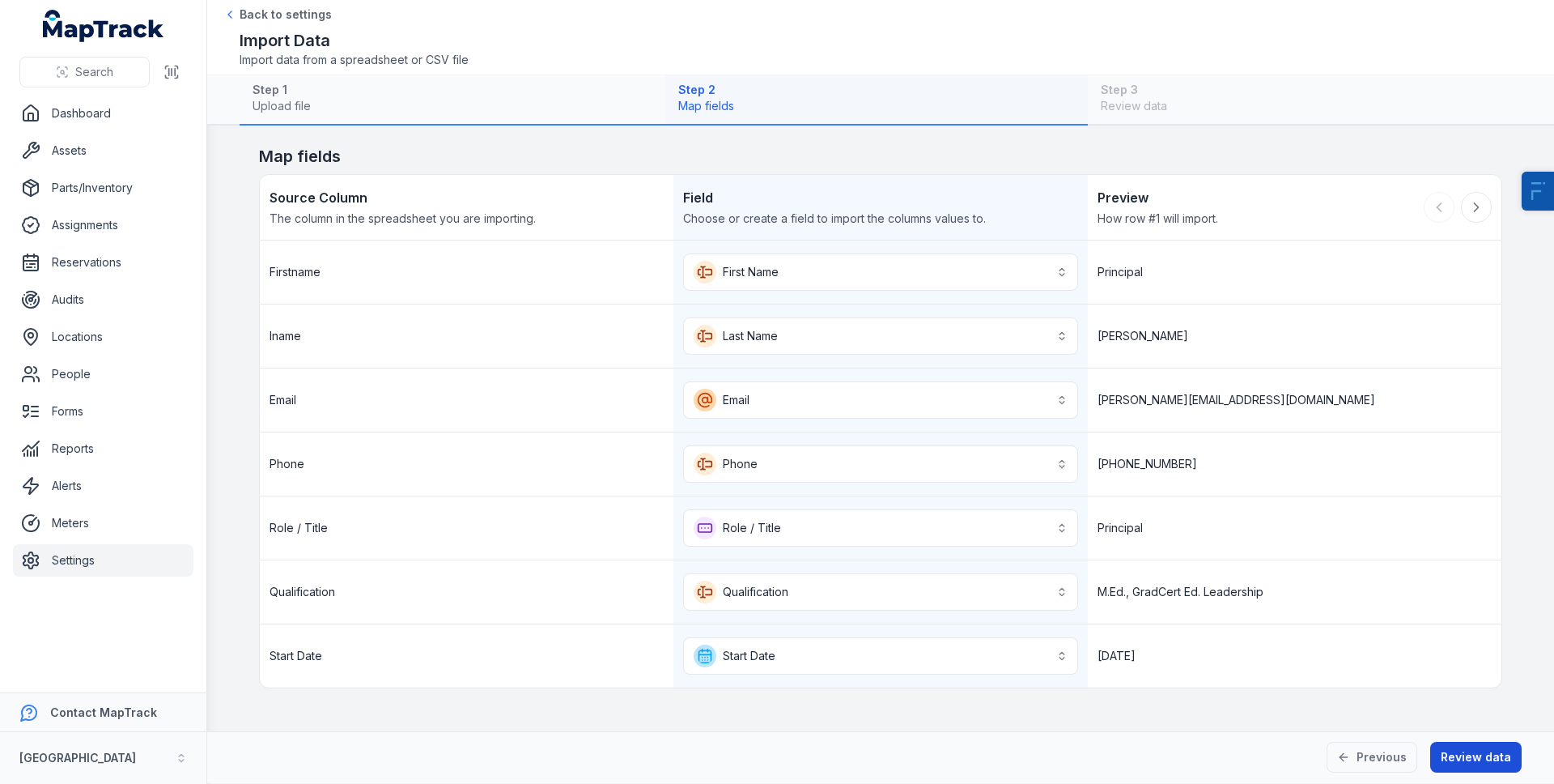
click at [1450, 763] on button "Review data" at bounding box center [1476, 756] width 91 height 30
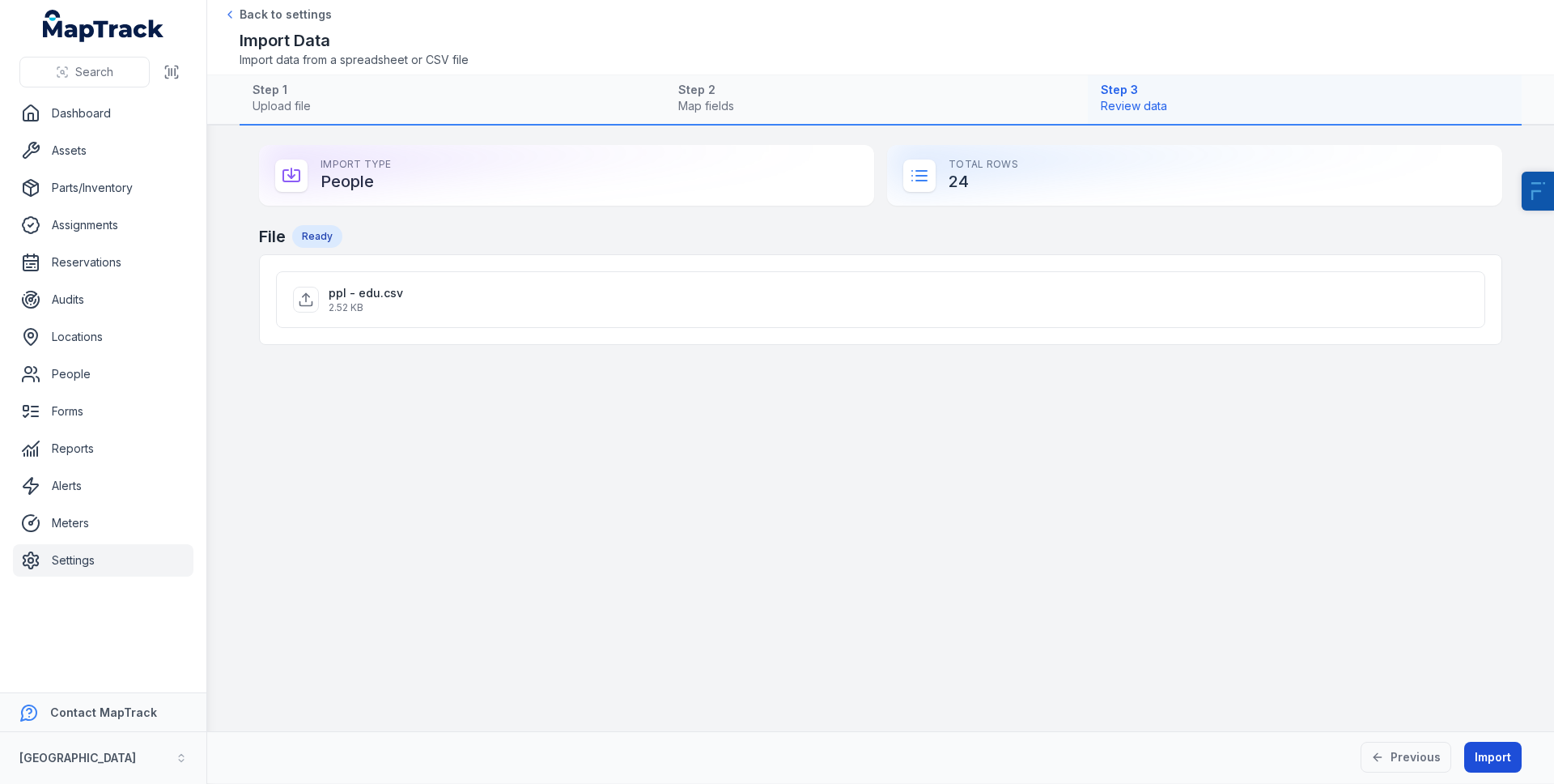
click at [1470, 757] on button "Import" at bounding box center [1493, 756] width 58 height 30
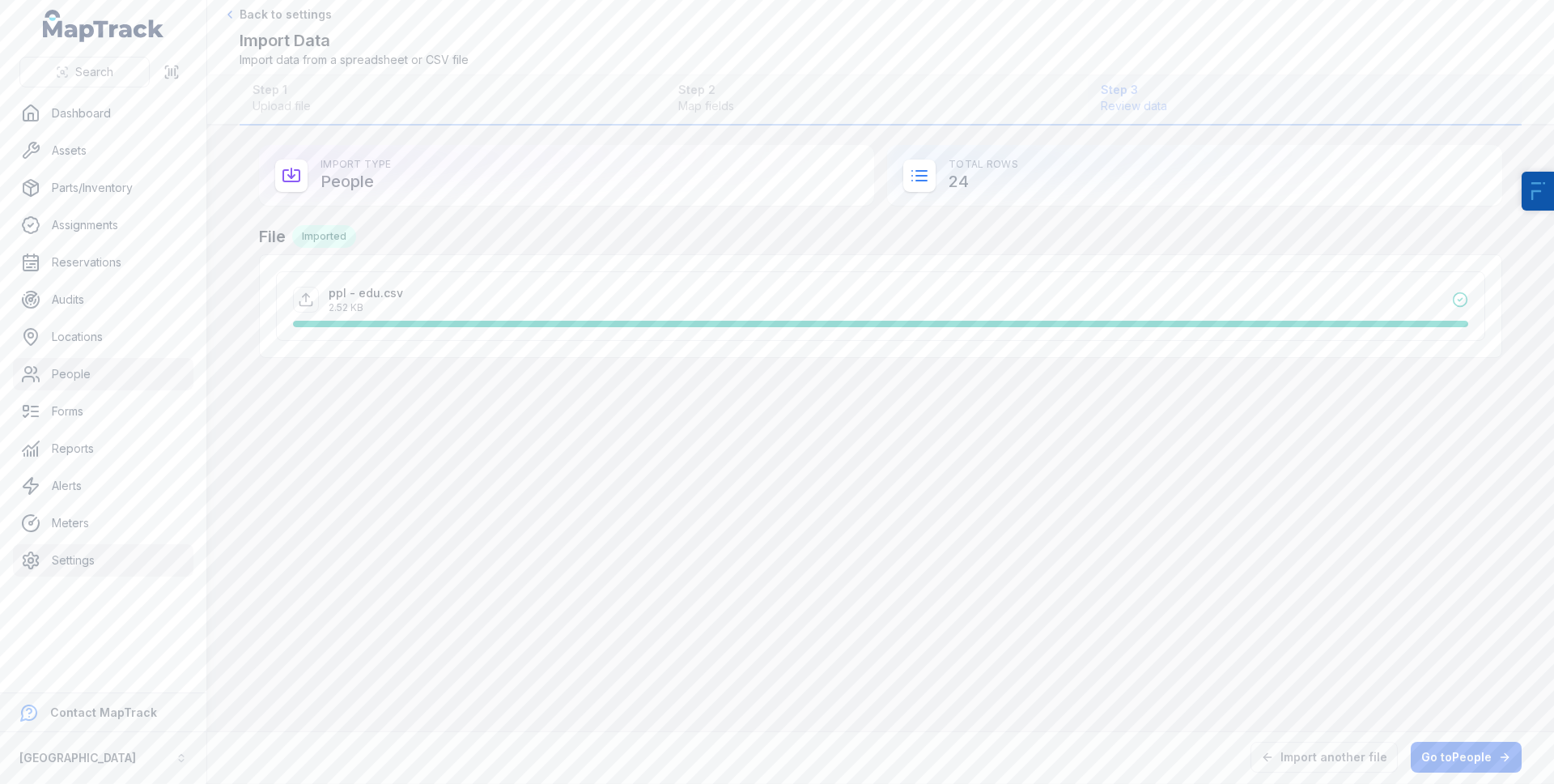
click at [68, 380] on link "People" at bounding box center [103, 373] width 180 height 32
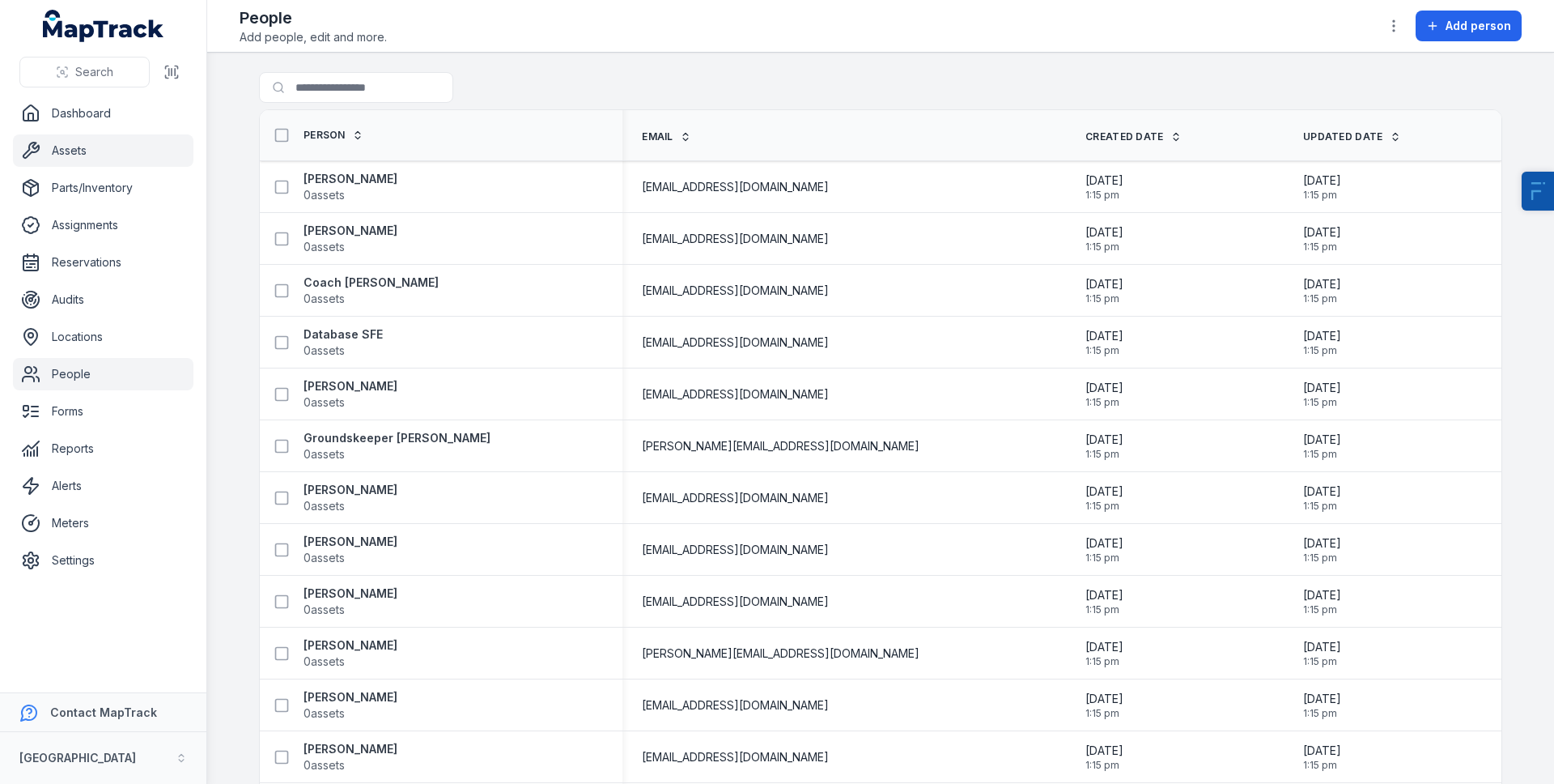
click at [95, 156] on link "Assets" at bounding box center [103, 150] width 180 height 32
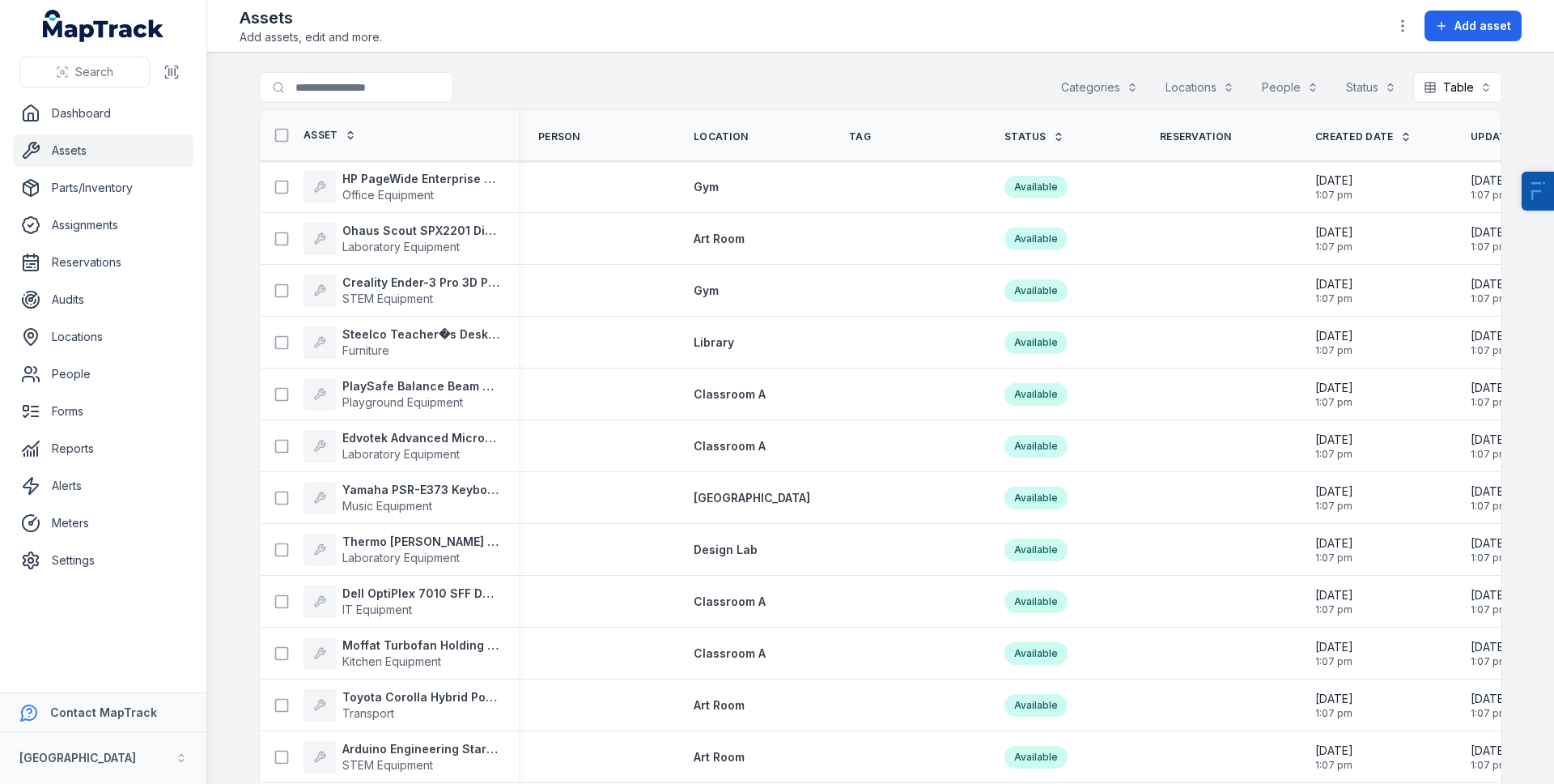
click at [1088, 82] on div "Categories" at bounding box center [1099, 86] width 98 height 30
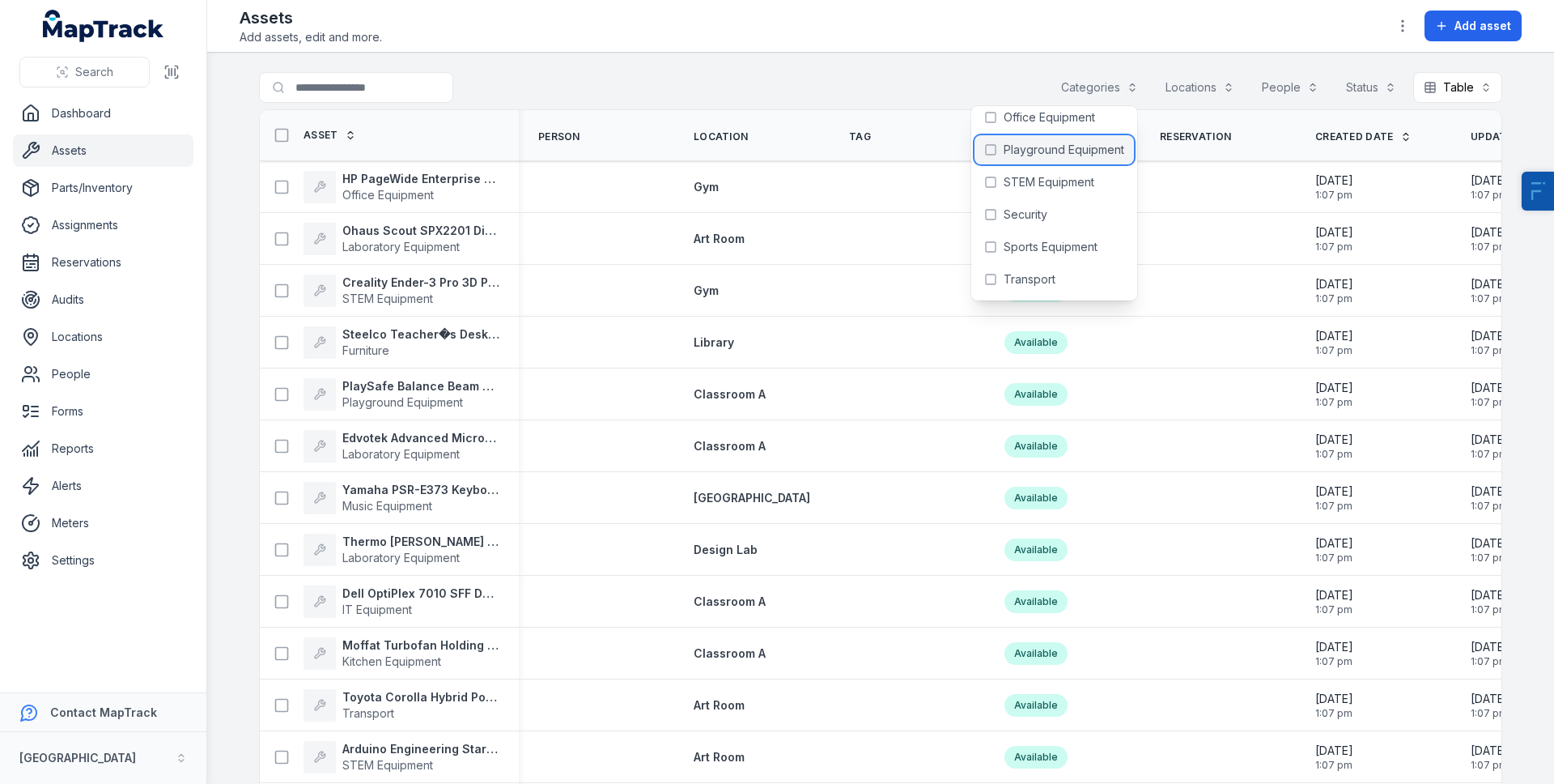
click at [1064, 143] on span "Playground Equipment" at bounding box center [1064, 150] width 120 height 16
click at [689, 28] on div "Assets Add assets, edit and more. Add asset" at bounding box center [880, 26] width 1282 height 39
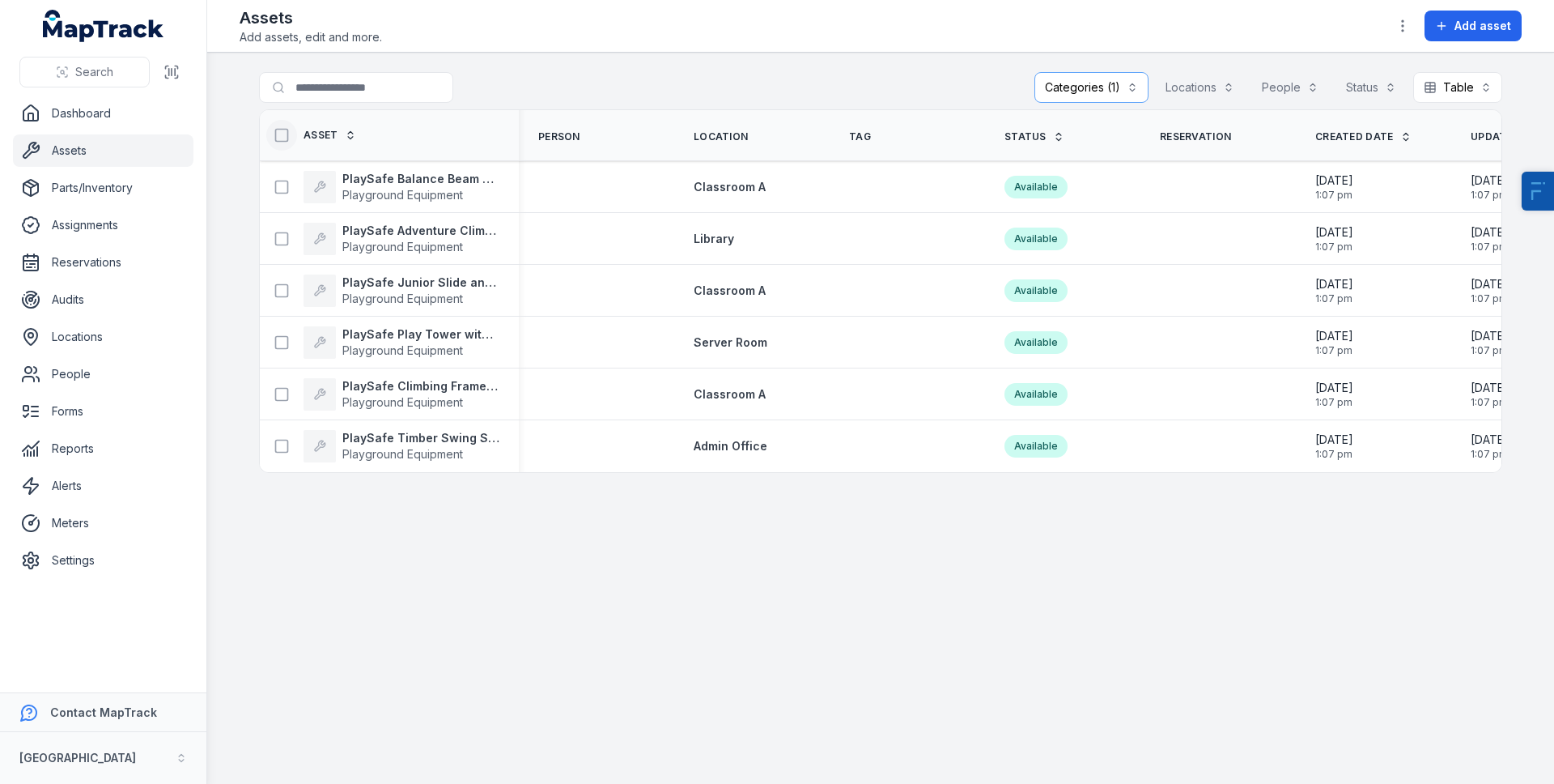
click at [273, 128] on icon at bounding box center [282, 135] width 16 height 16
click at [863, 738] on icon "button" at bounding box center [868, 745] width 16 height 16
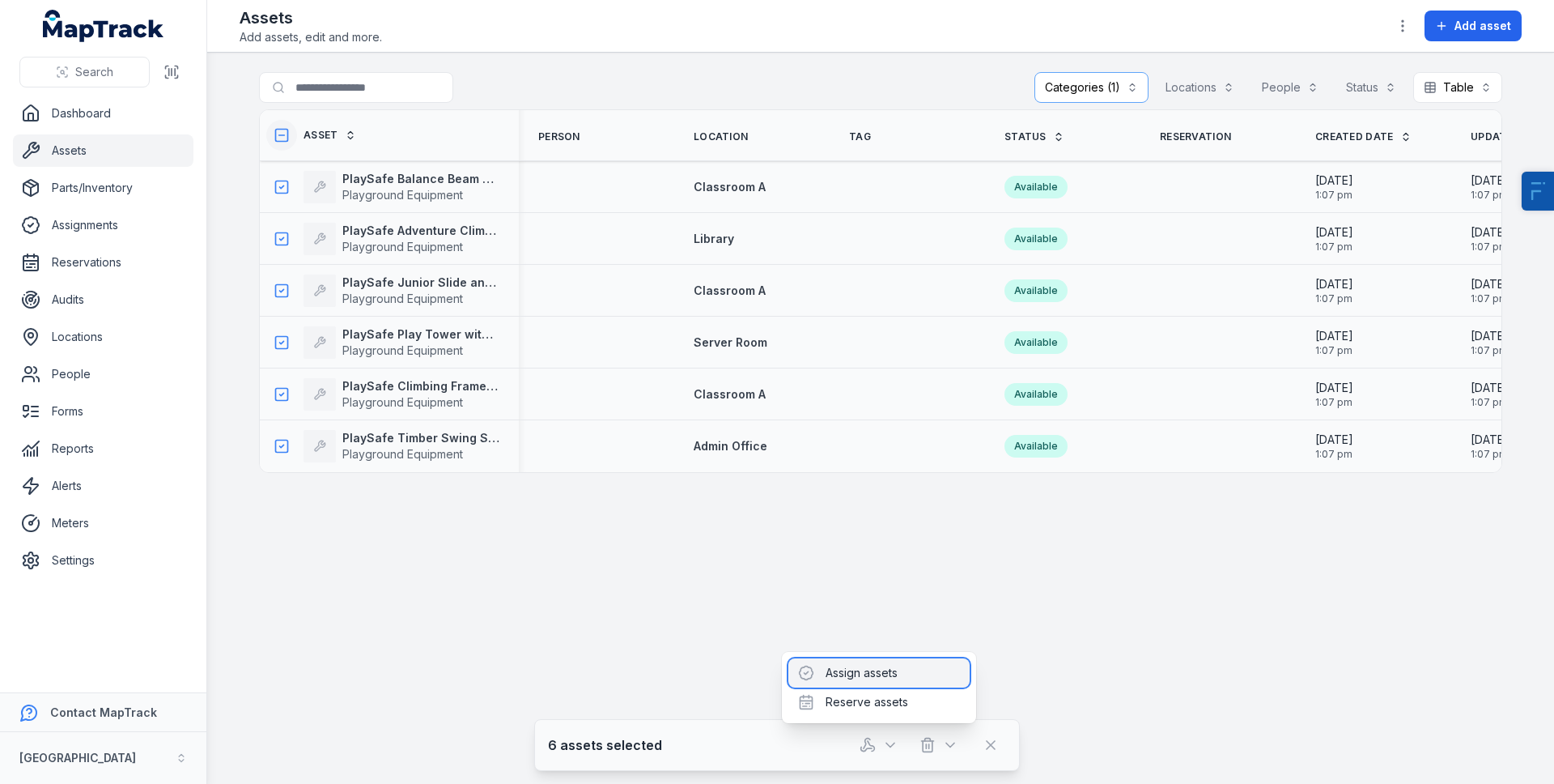
click at [878, 668] on div "Assign assets" at bounding box center [879, 672] width 181 height 29
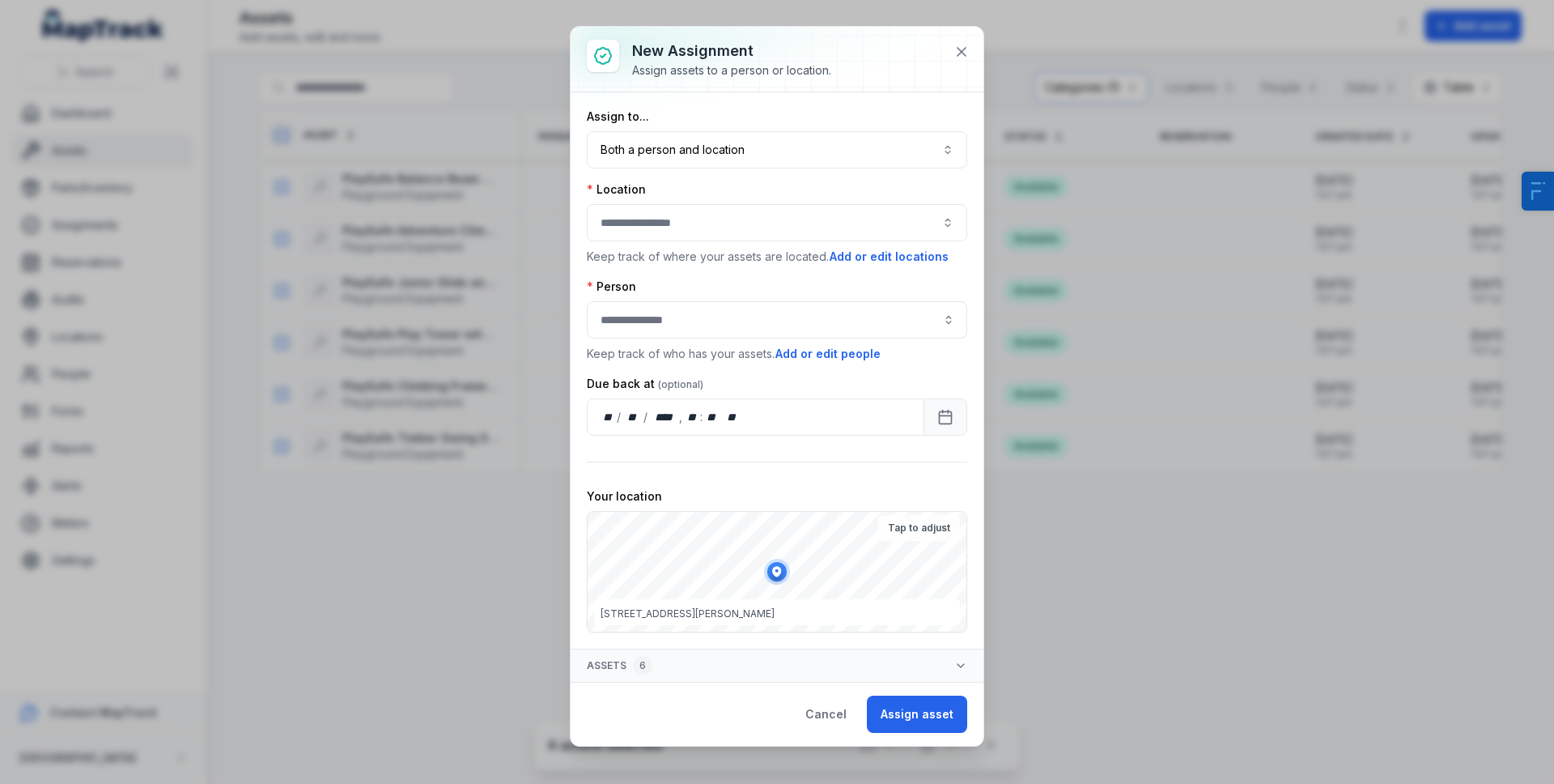
click at [695, 218] on div at bounding box center [777, 222] width 380 height 37
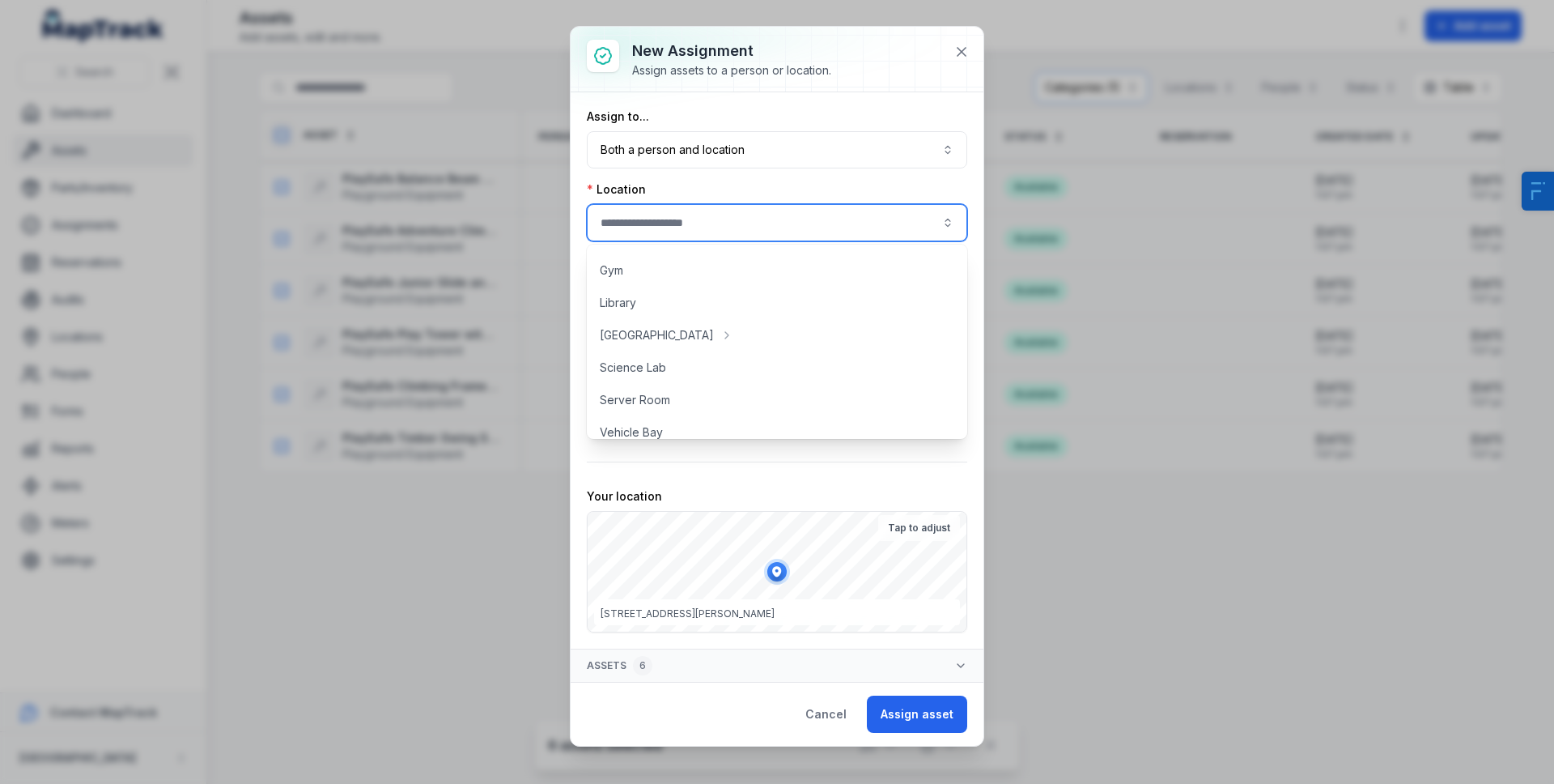
scroll to position [139, 0]
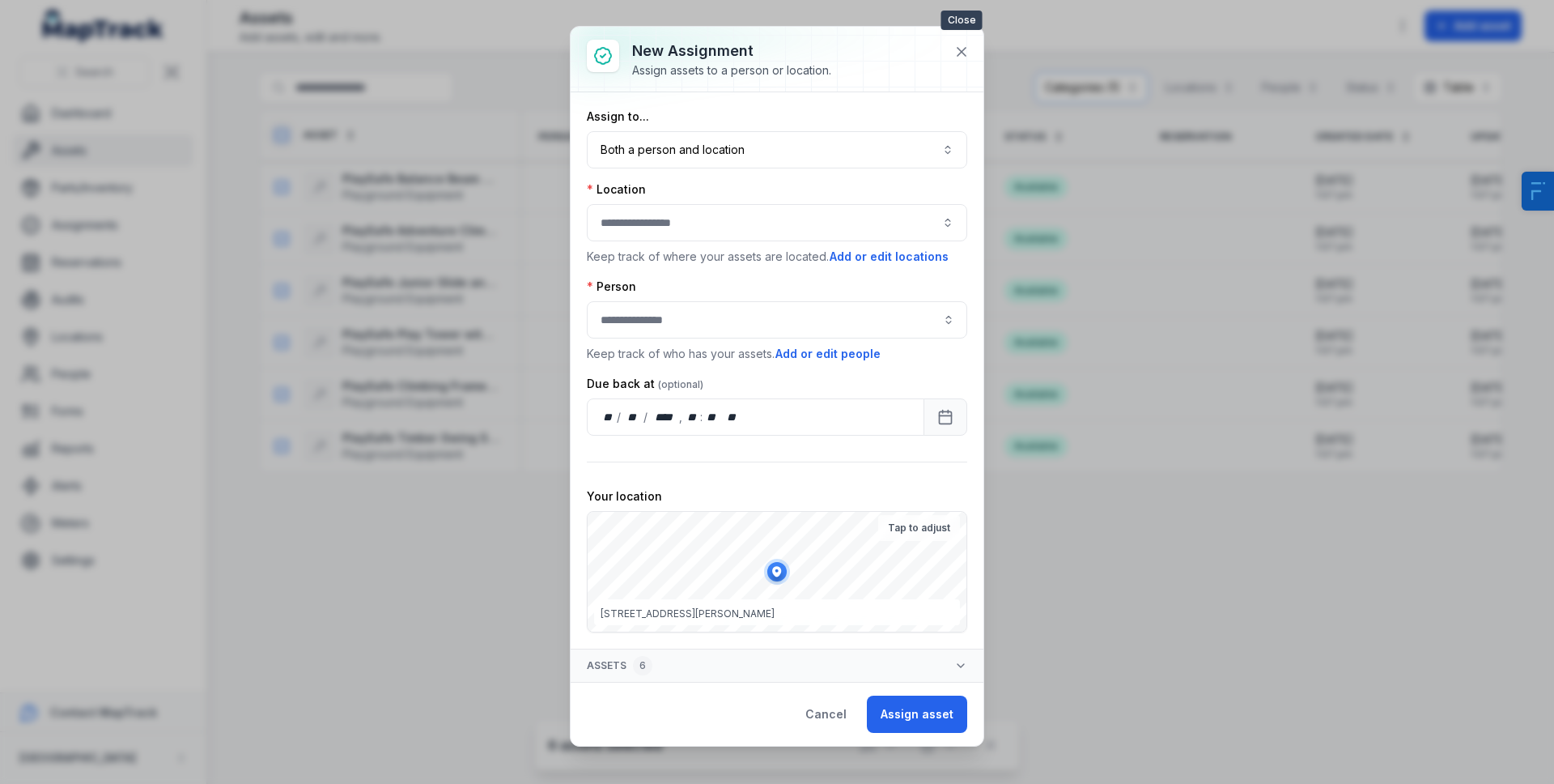
click at [956, 46] on icon at bounding box center [962, 52] width 16 height 16
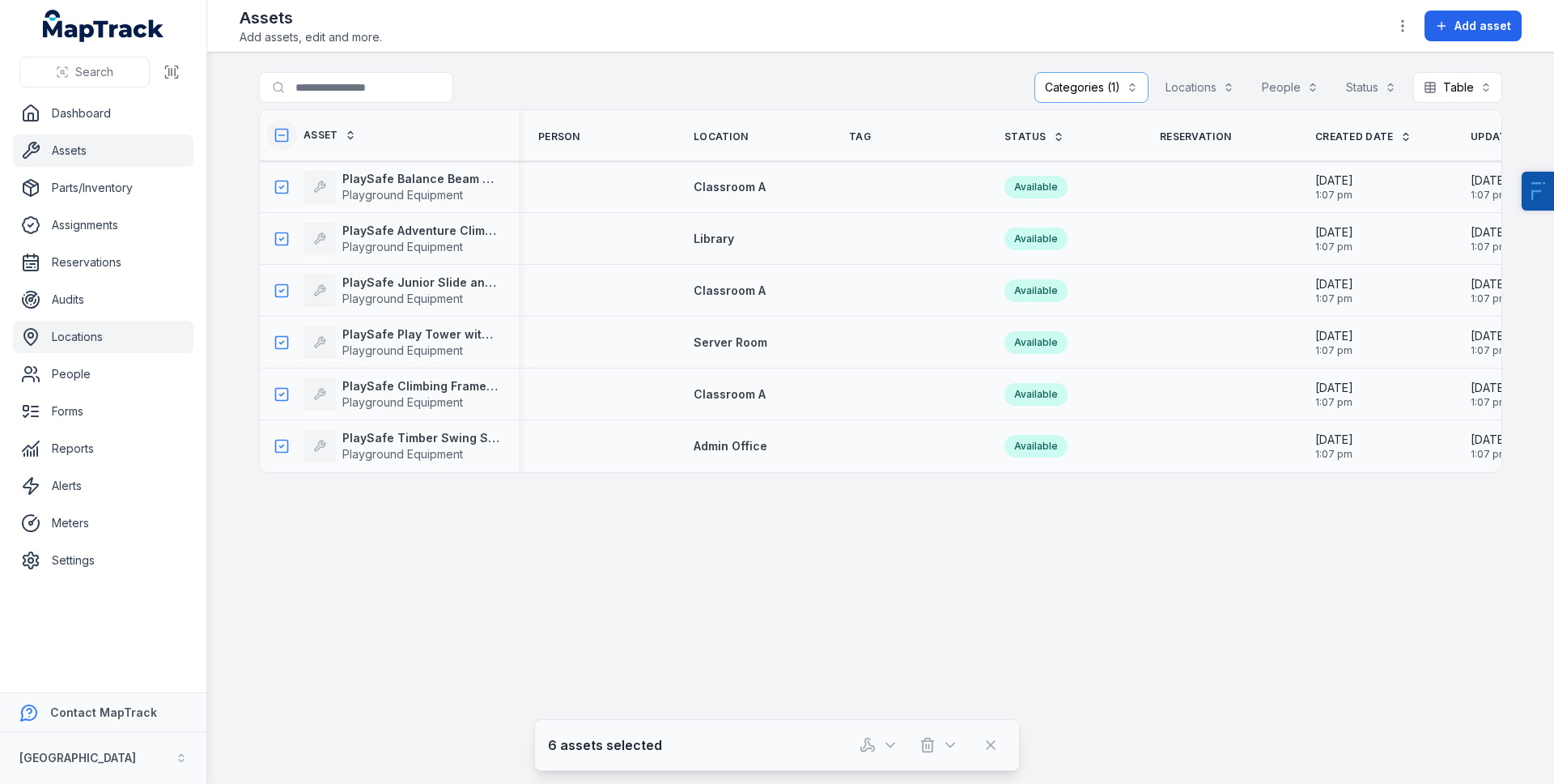
click at [90, 338] on link "Locations" at bounding box center [103, 336] width 180 height 32
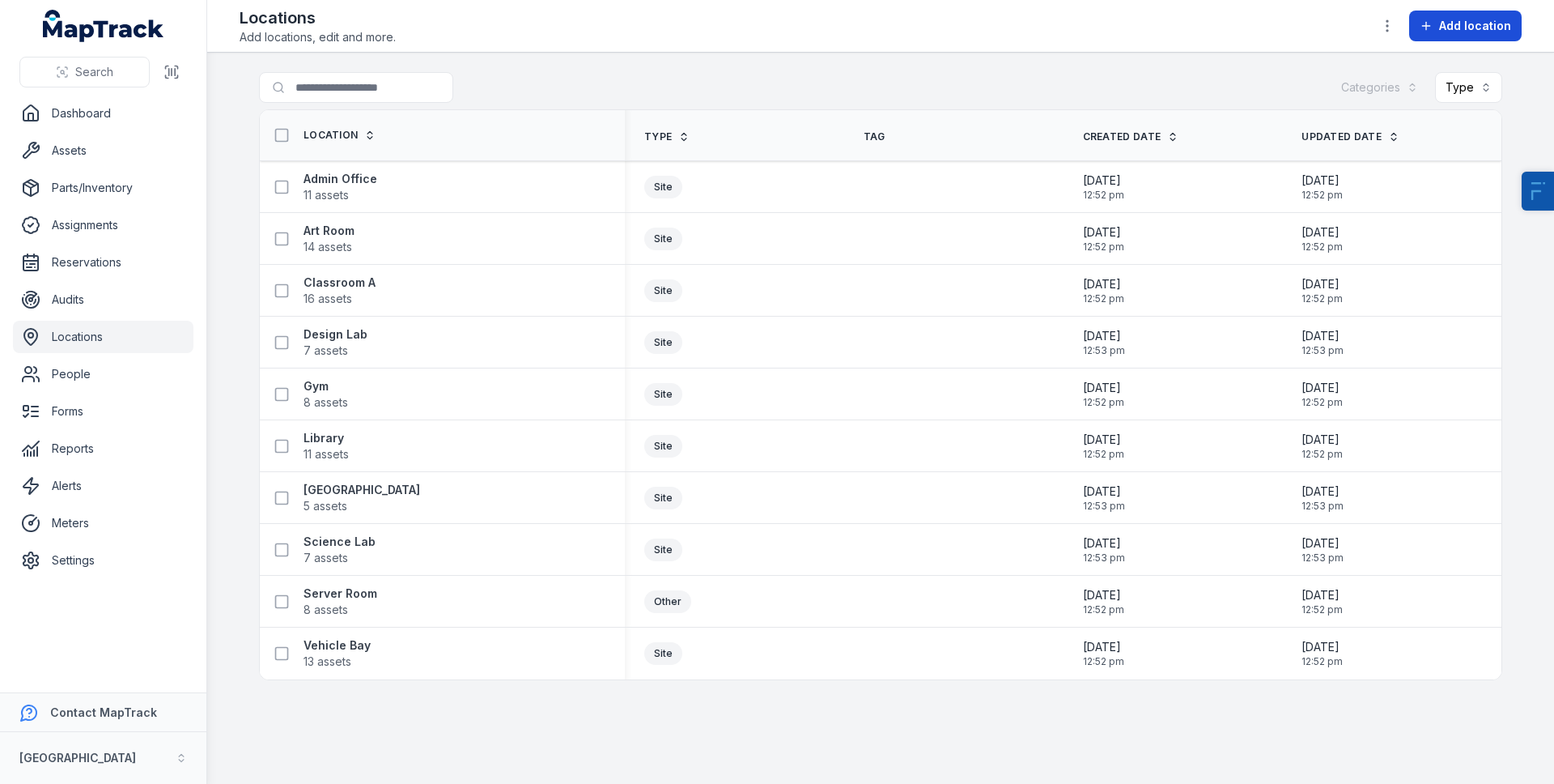
click at [1442, 24] on span "Add location" at bounding box center [1475, 26] width 72 height 16
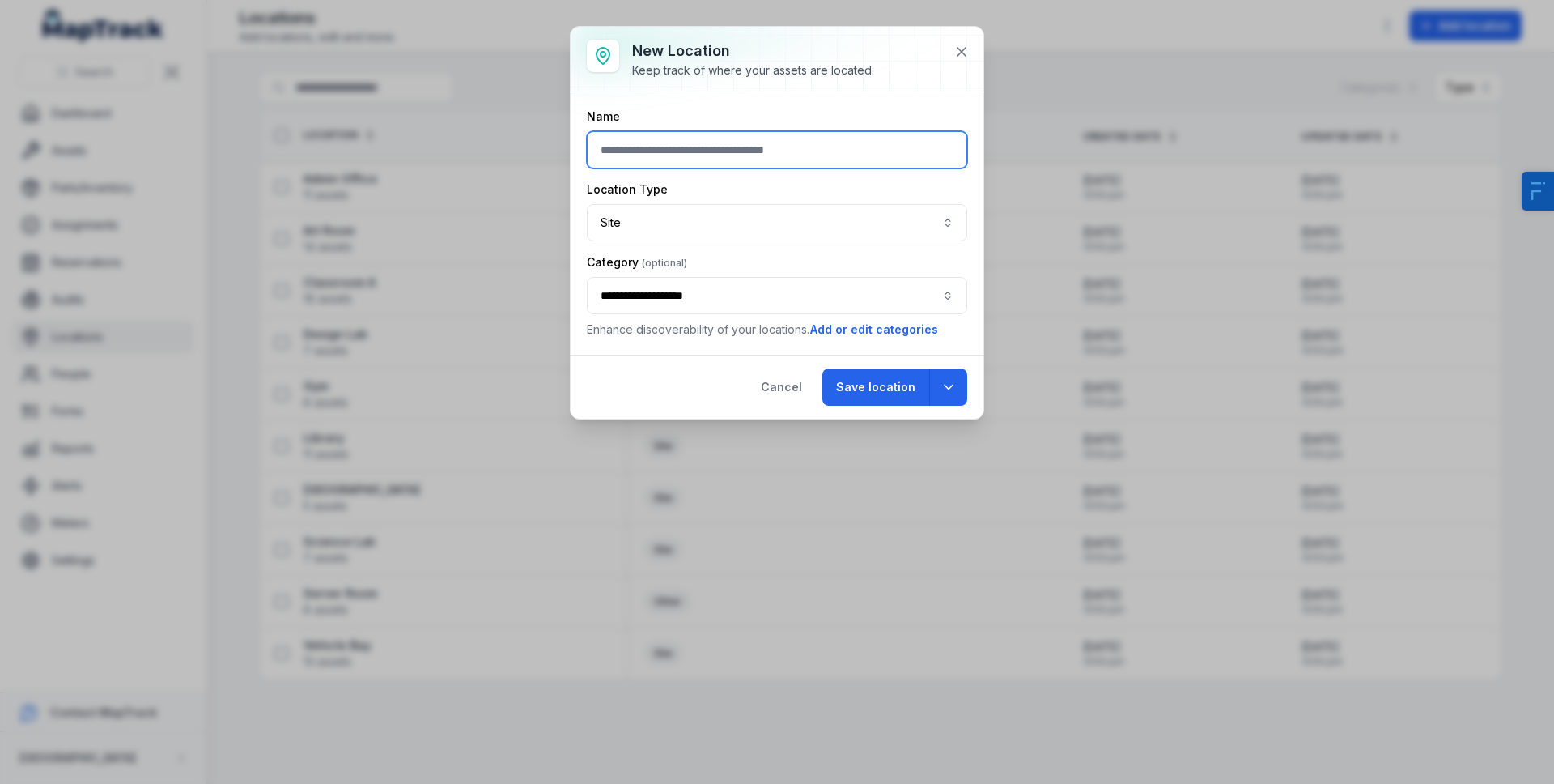
click at [791, 154] on input "text" at bounding box center [777, 149] width 380 height 37
click at [653, 153] on input "**********" at bounding box center [777, 149] width 380 height 37
click at [788, 159] on input "**********" at bounding box center [777, 149] width 380 height 37
type input "**********"
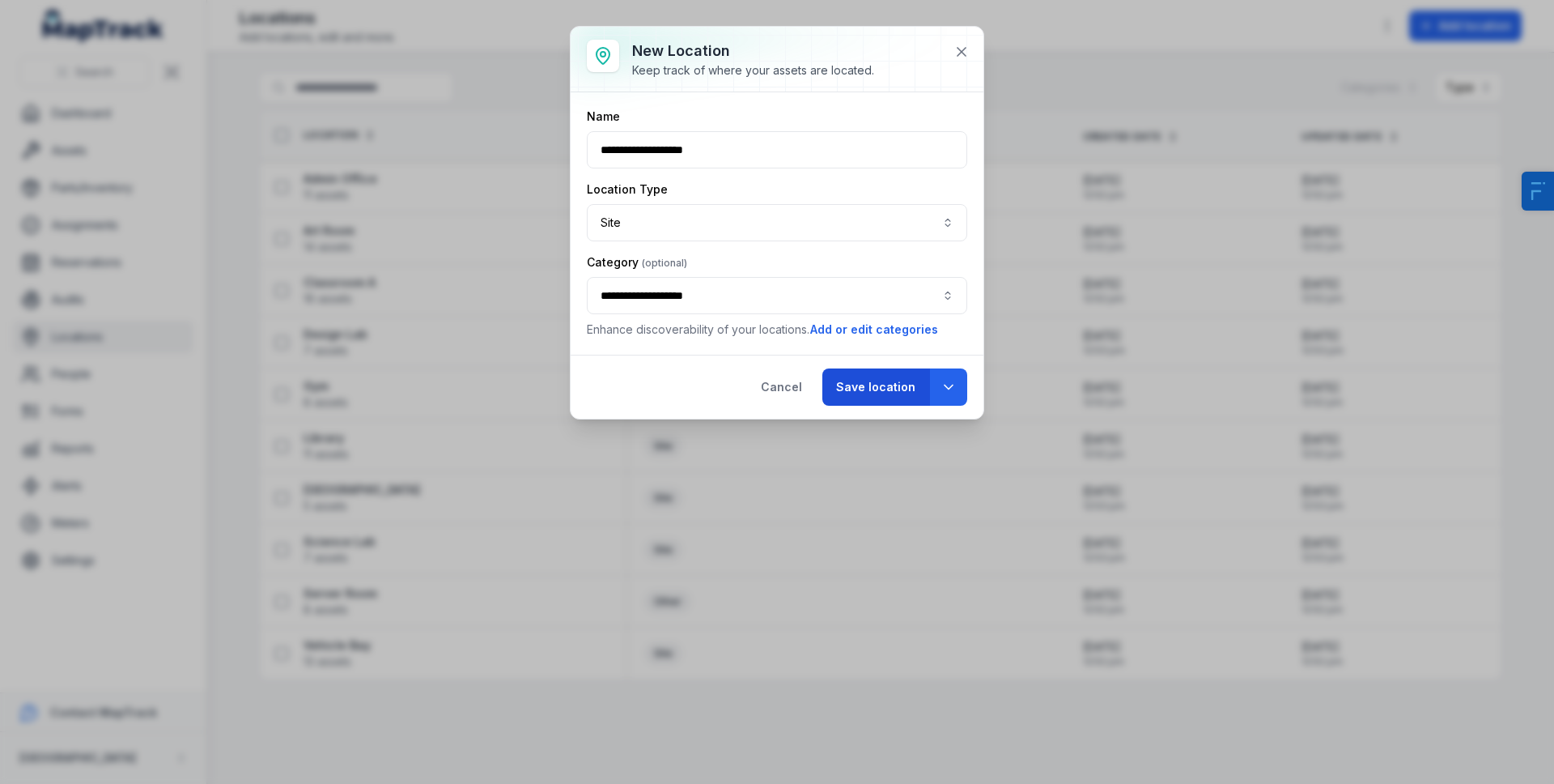
click at [880, 392] on button "Save location" at bounding box center [876, 386] width 107 height 37
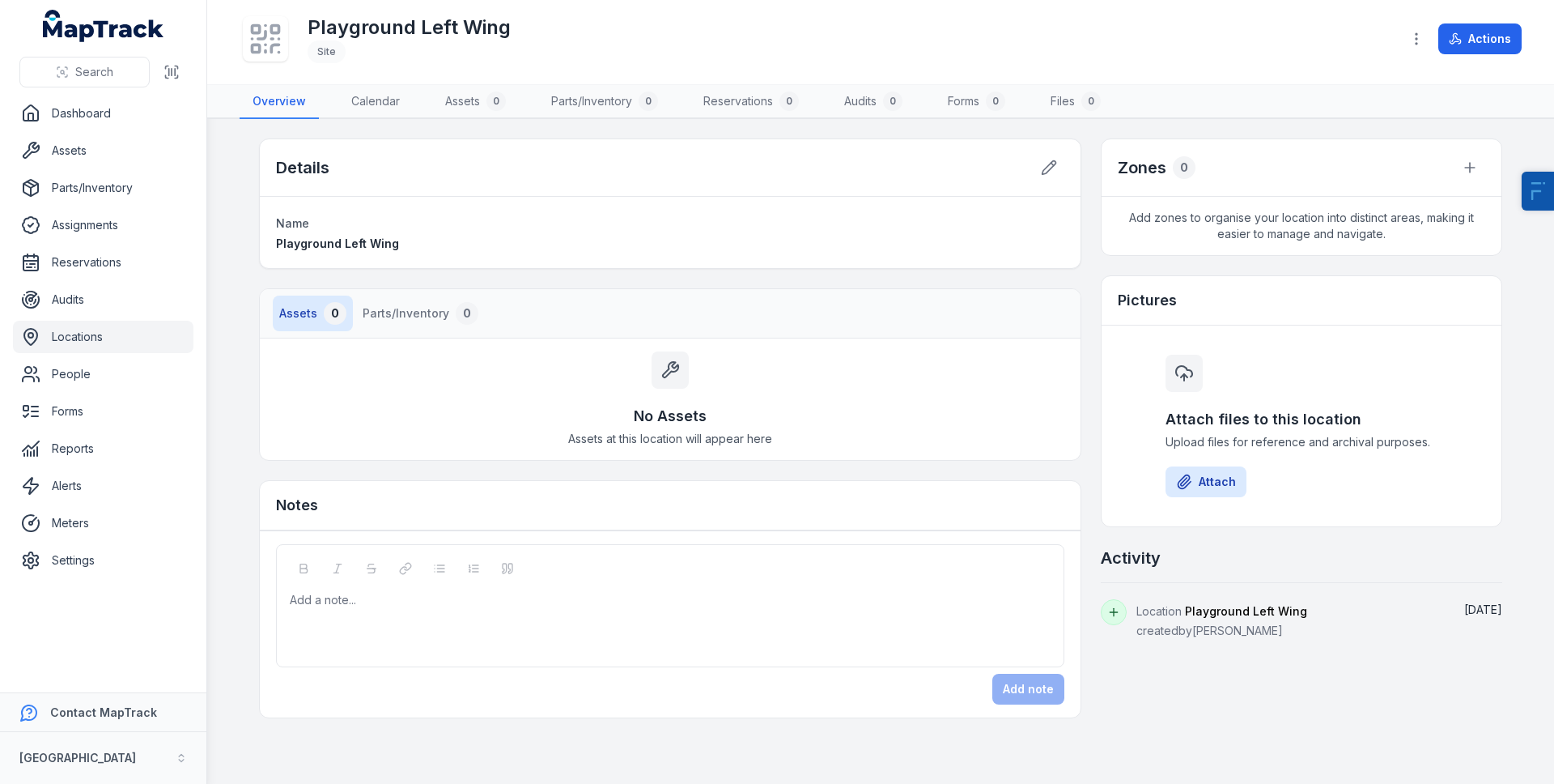
click at [109, 347] on link "Locations" at bounding box center [103, 336] width 180 height 32
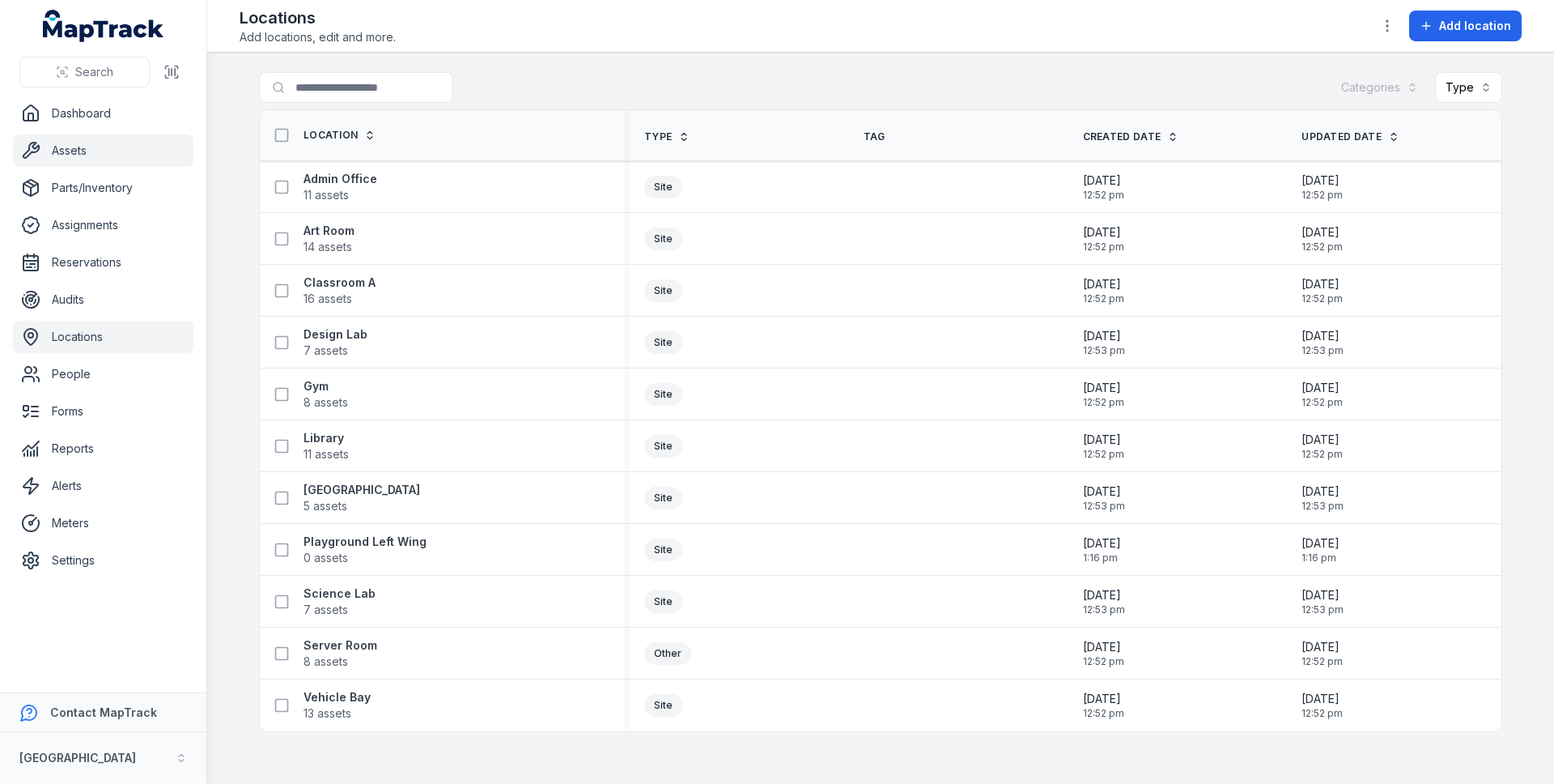
click at [87, 144] on link "Assets" at bounding box center [103, 150] width 180 height 32
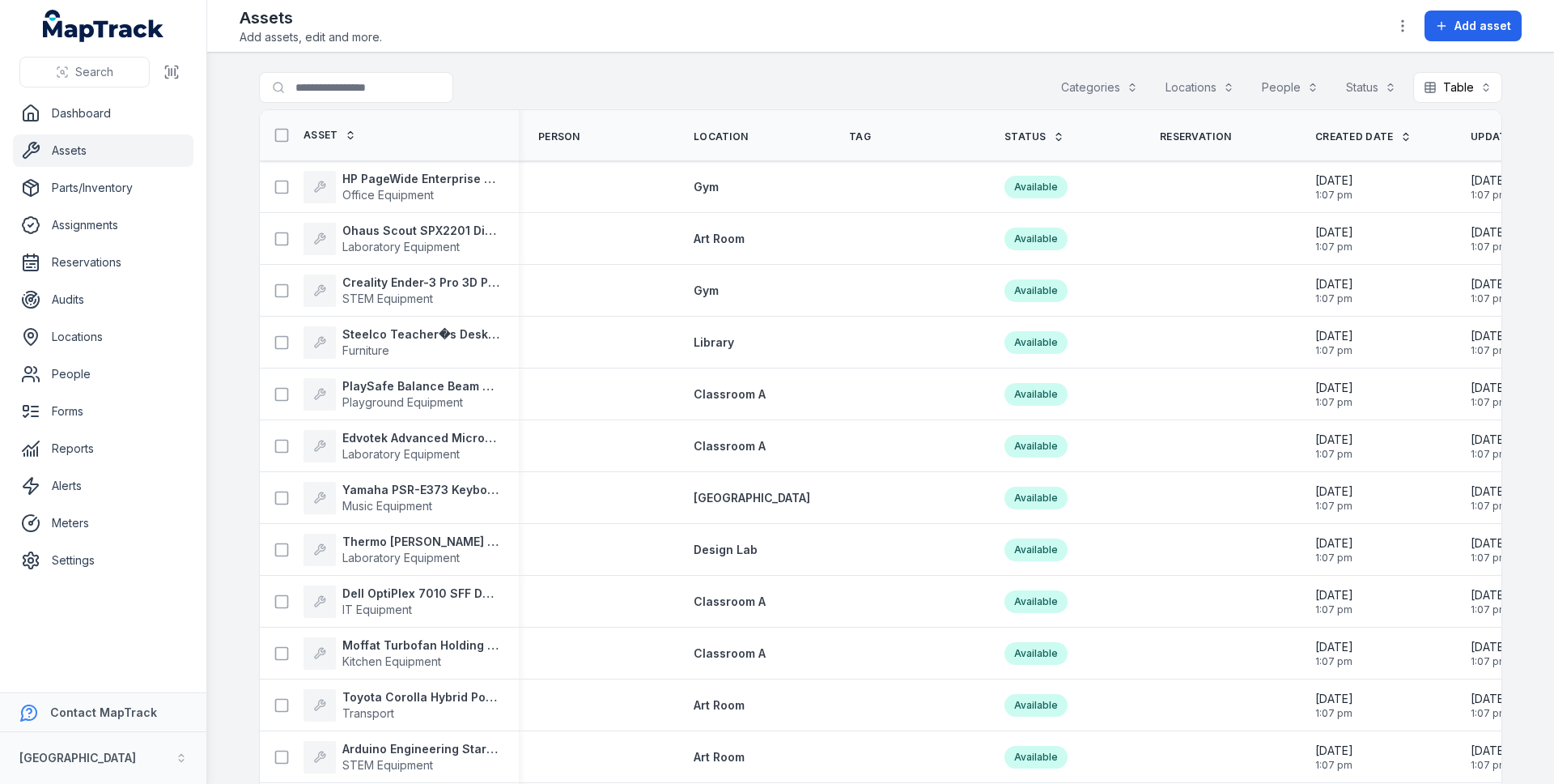
click at [1081, 88] on div "Categories" at bounding box center [1099, 86] width 98 height 30
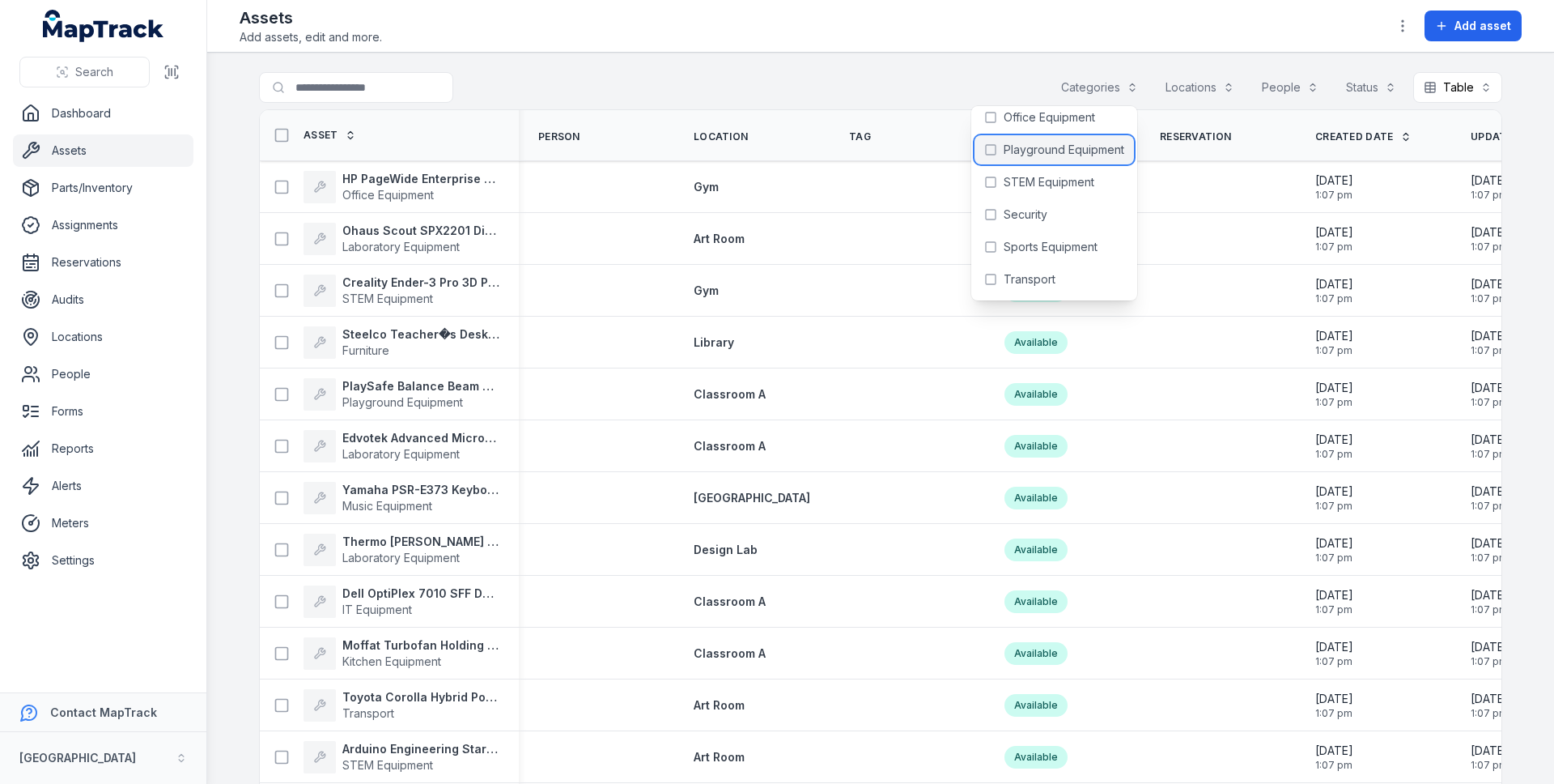
click at [1048, 156] on span "Playground Equipment" at bounding box center [1064, 150] width 120 height 16
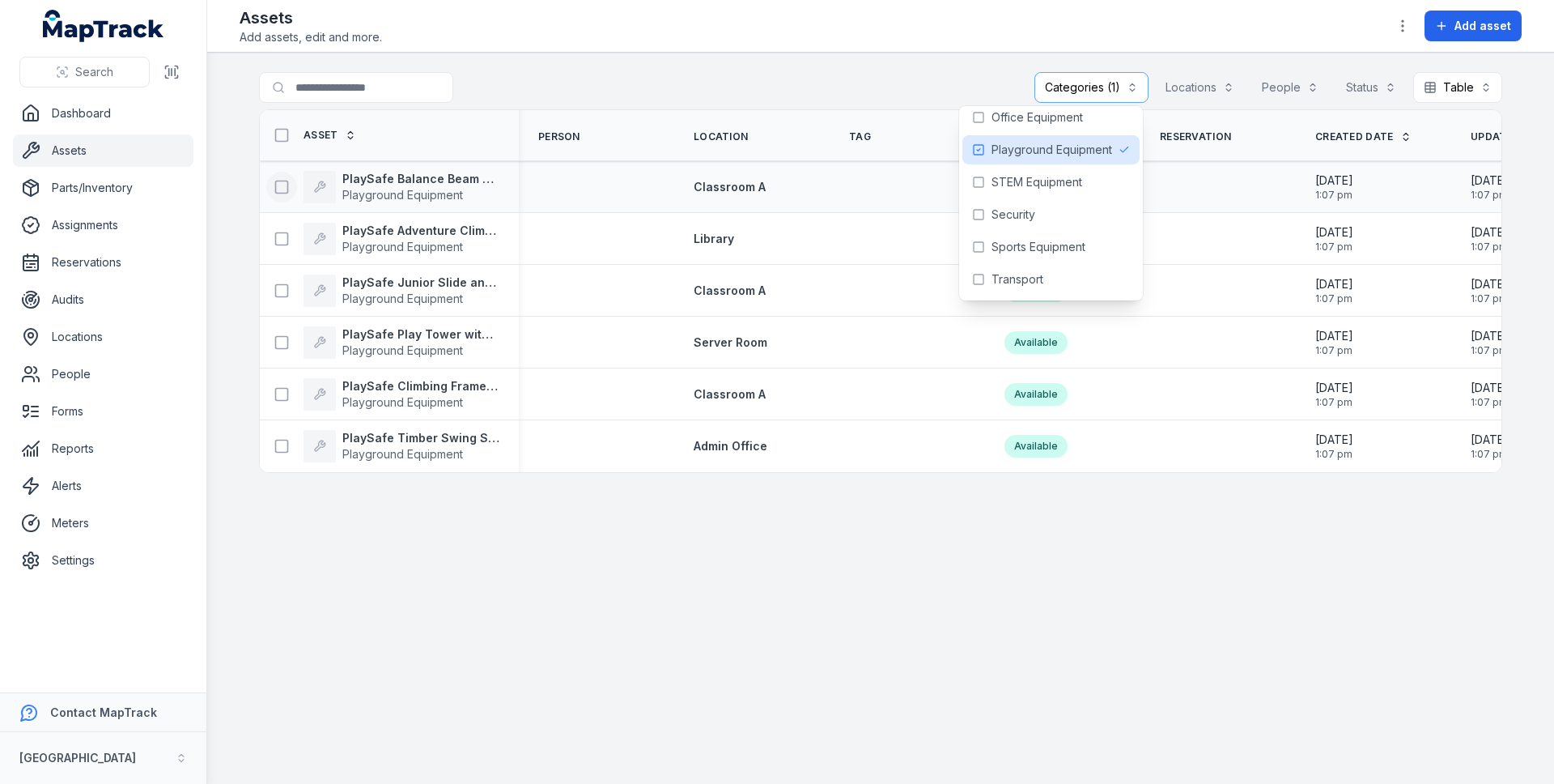
click at [277, 184] on icon at bounding box center [282, 187] width 16 height 16
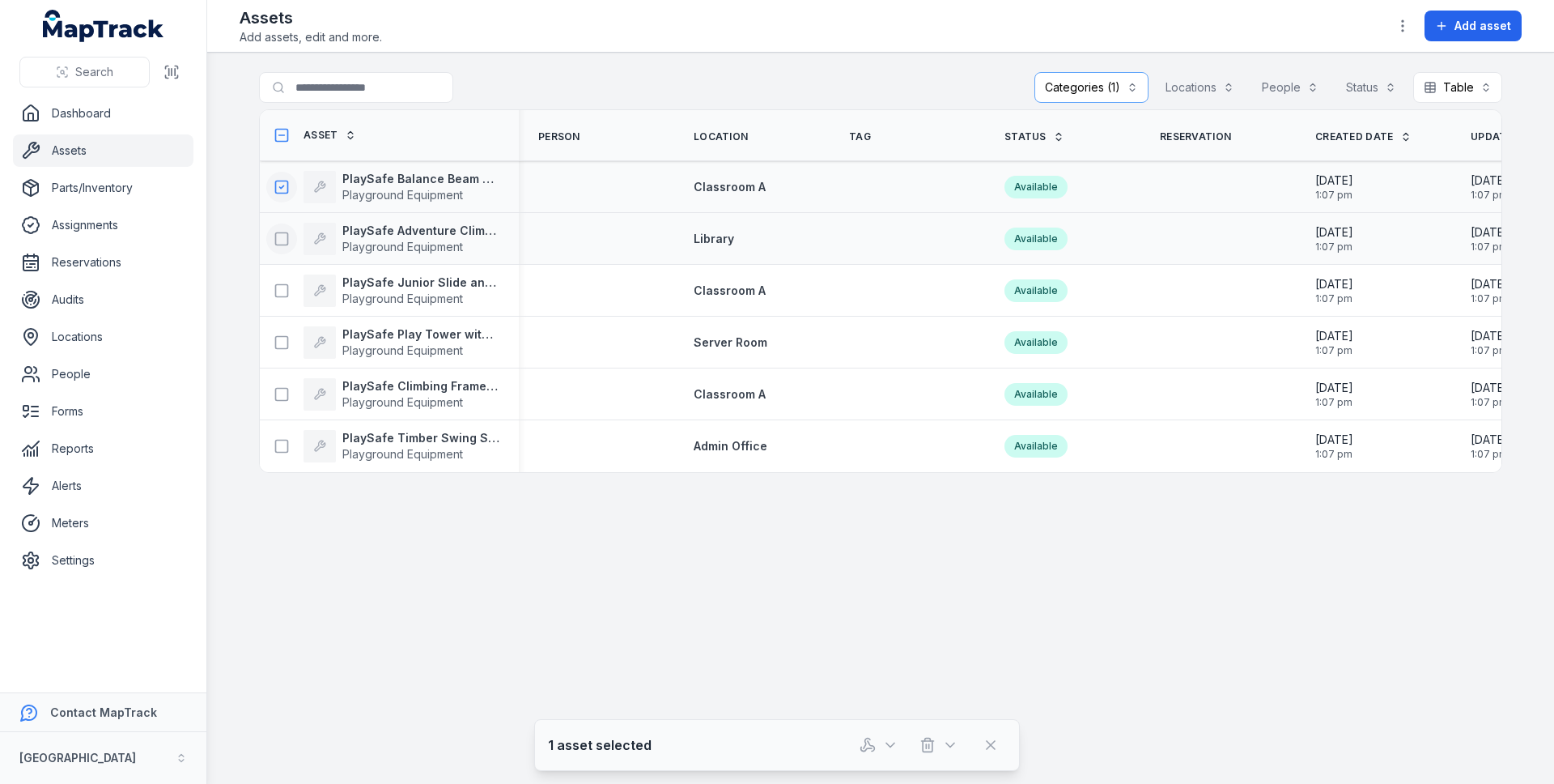
click at [274, 231] on icon at bounding box center [282, 239] width 16 height 16
click at [276, 286] on rect at bounding box center [282, 290] width 12 height 12
click at [272, 338] on button at bounding box center [281, 342] width 30 height 30
click at [276, 394] on rect at bounding box center [282, 394] width 12 height 12
click at [884, 748] on icon "button" at bounding box center [890, 745] width 16 height 16
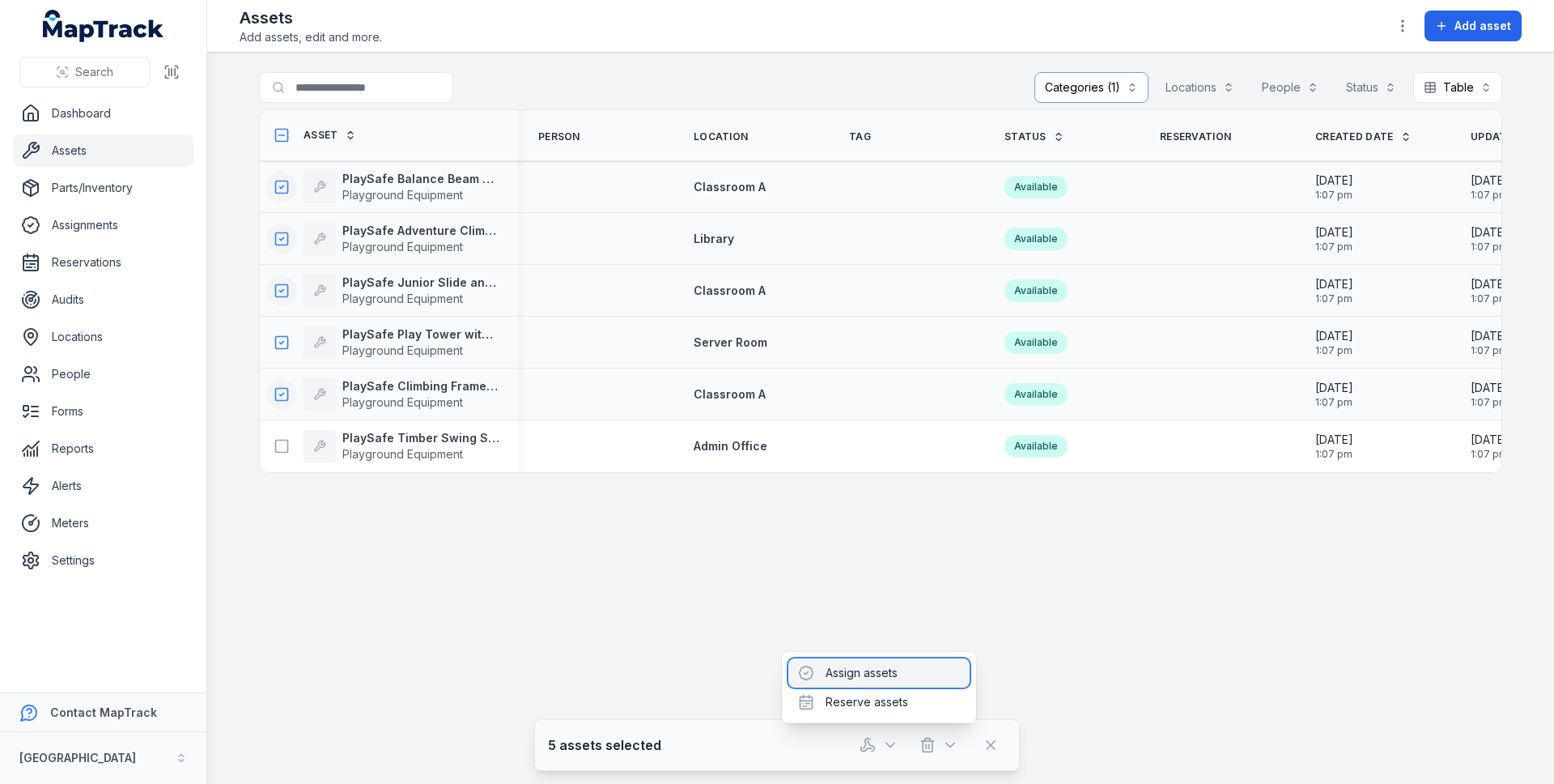
click at [881, 678] on div "Assign assets" at bounding box center [879, 672] width 181 height 29
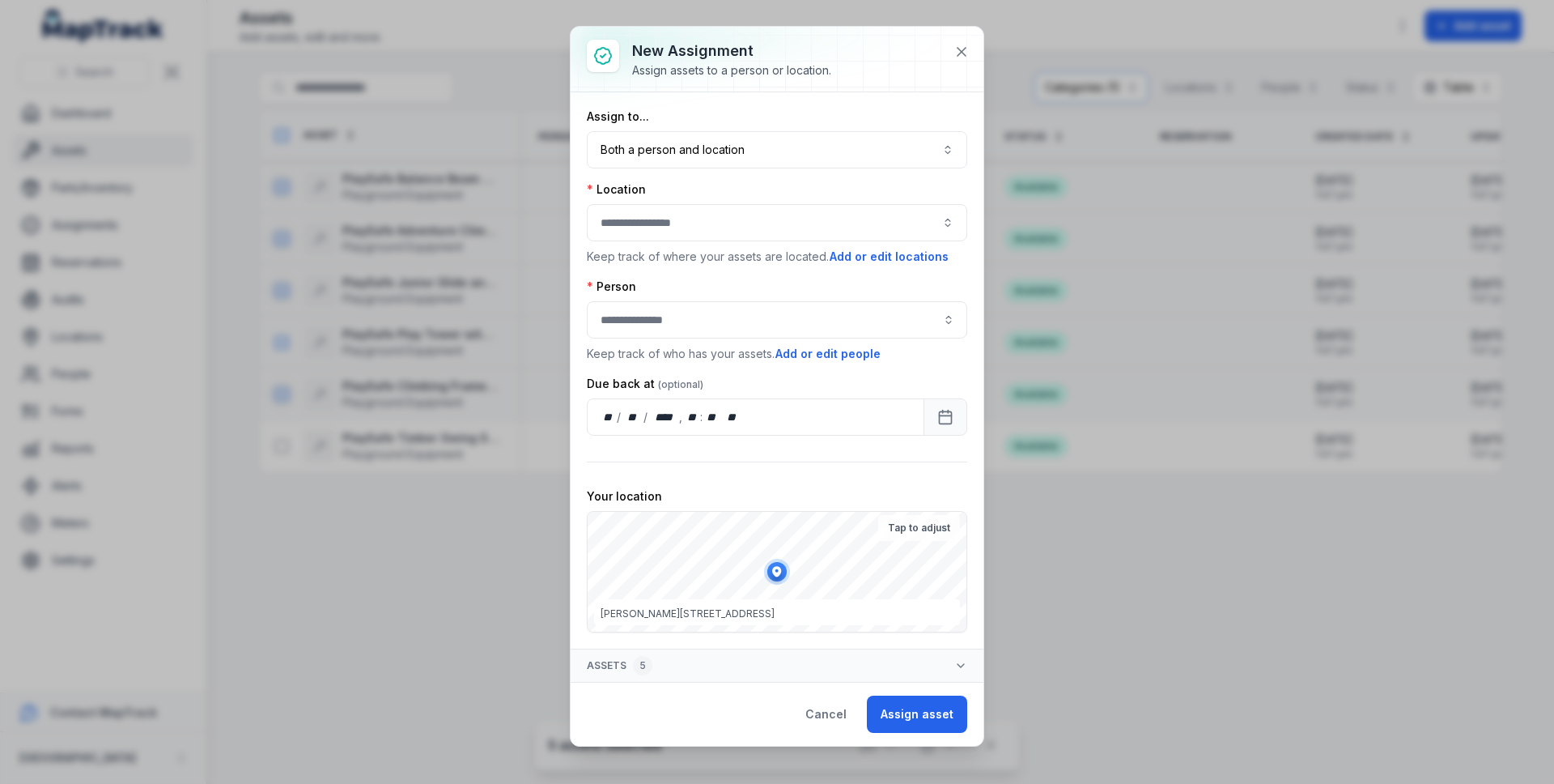
click at [711, 219] on div at bounding box center [777, 222] width 380 height 37
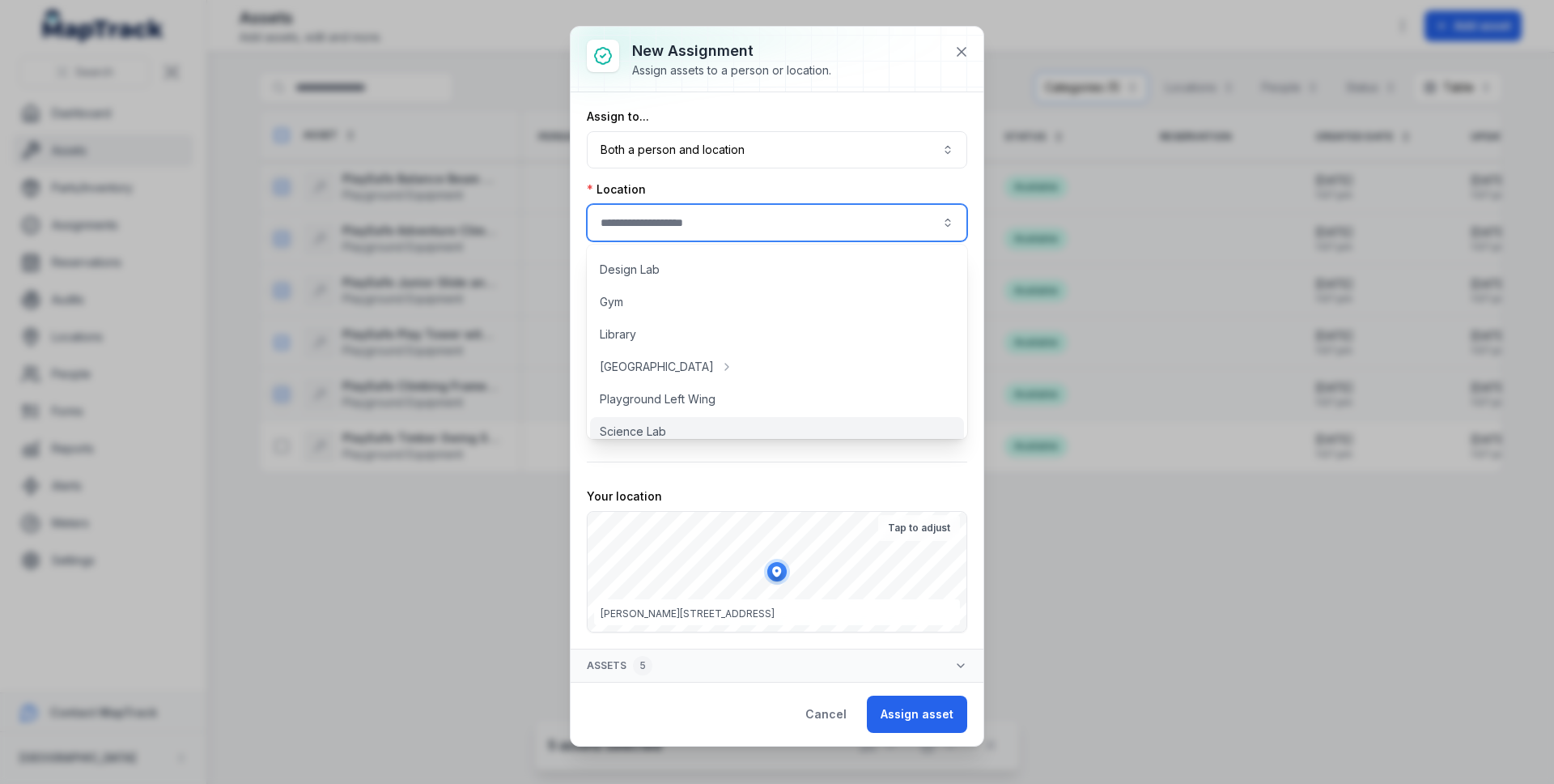
scroll to position [171, 0]
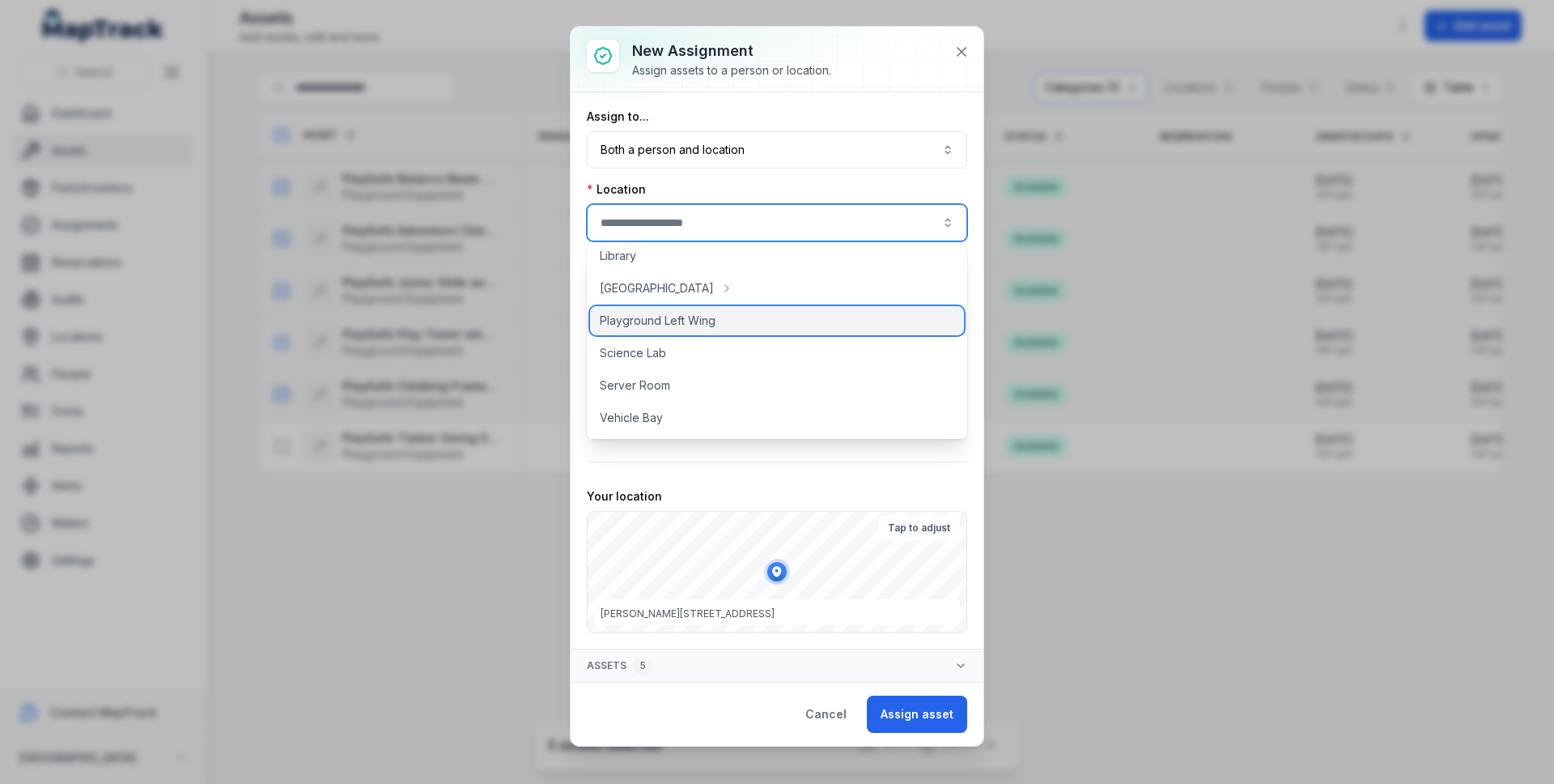
click at [710, 325] on span "Playground Left Wing" at bounding box center [657, 320] width 116 height 16
type input "**********"
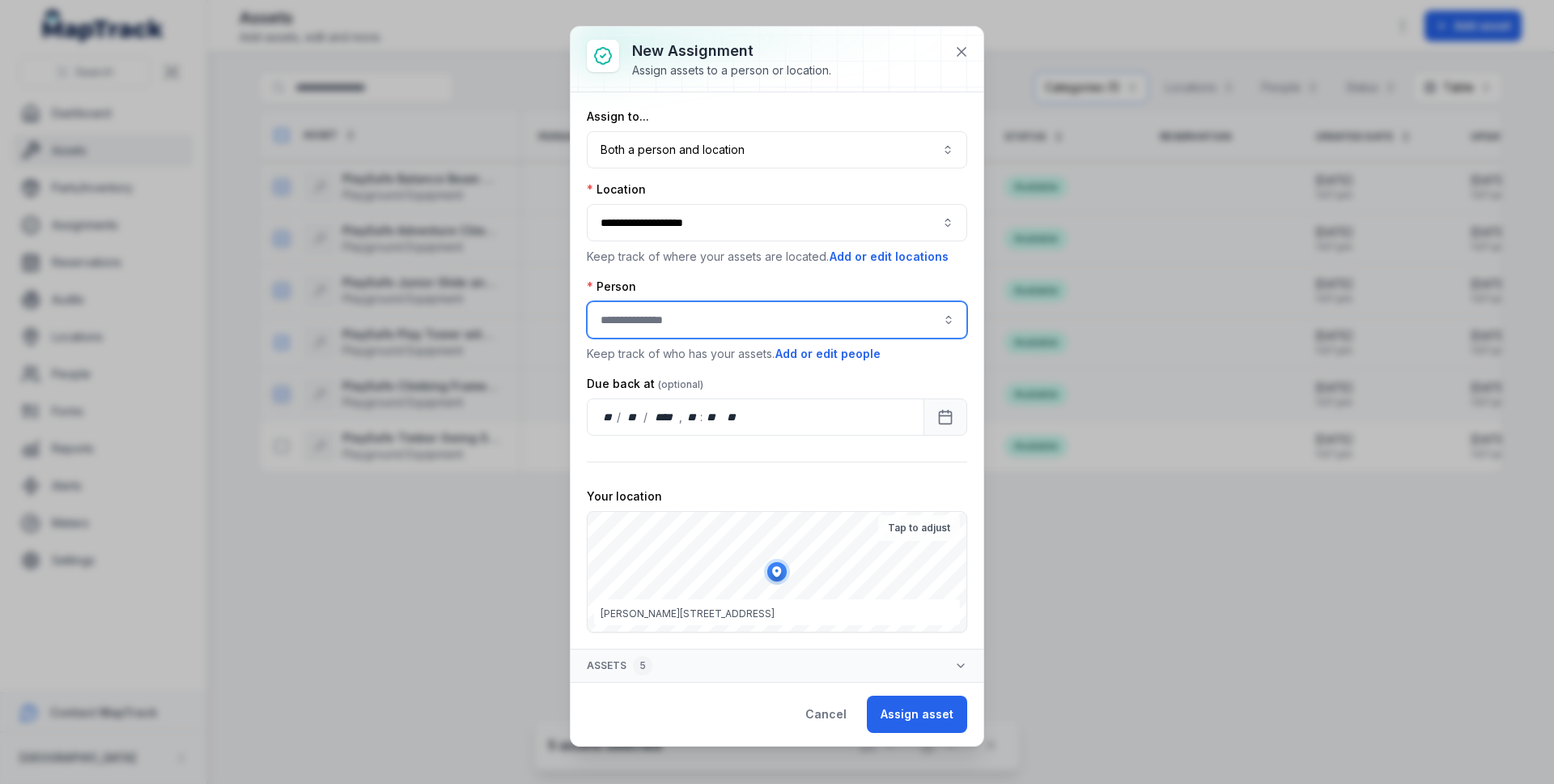
click at [691, 319] on input "assignment-add:person-label" at bounding box center [777, 320] width 380 height 37
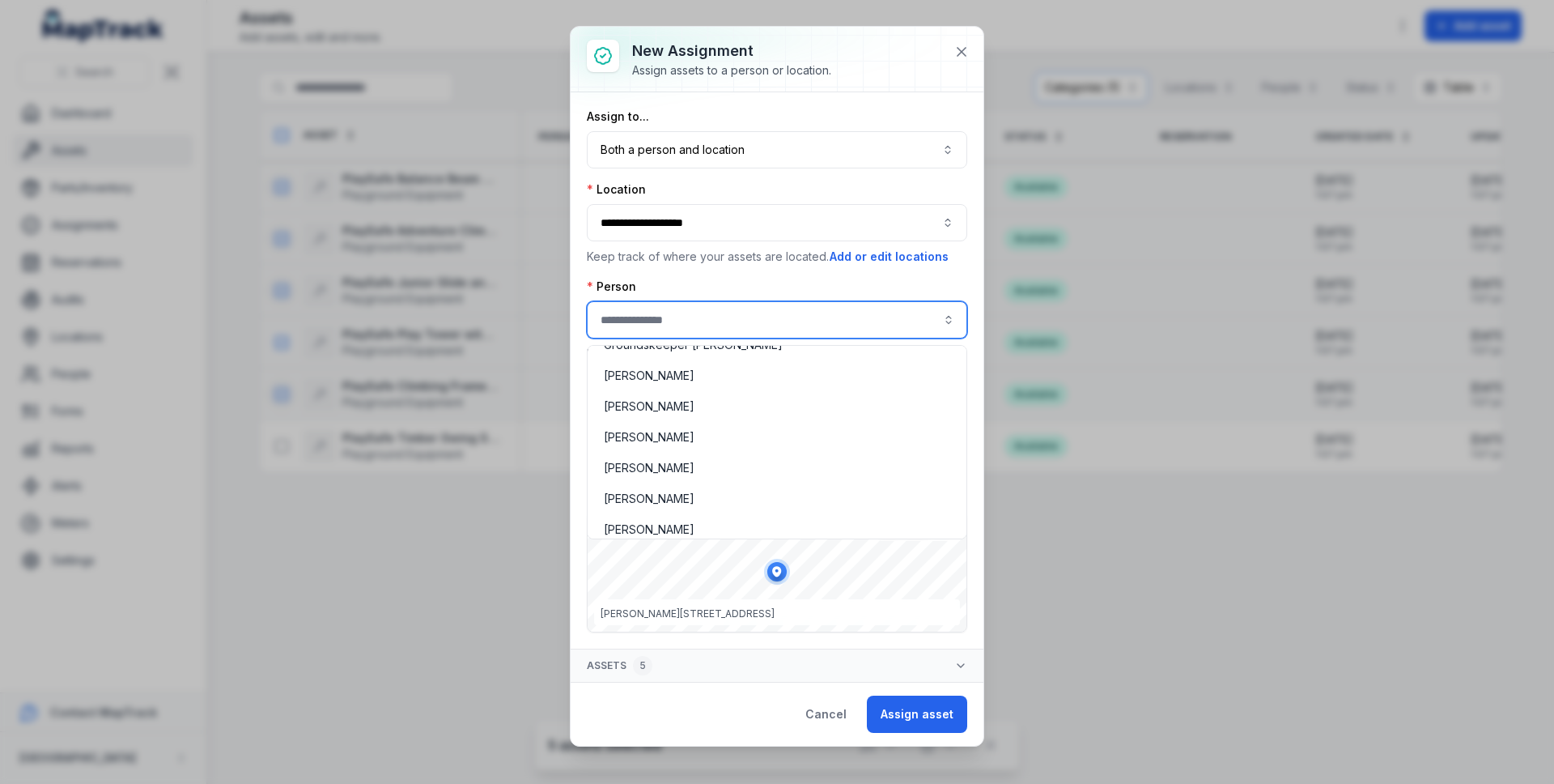
scroll to position [174, 0]
type input "**********"
click at [706, 350] on span "Groundskeeper [PERSON_NAME]" at bounding box center [693, 343] width 179 height 16
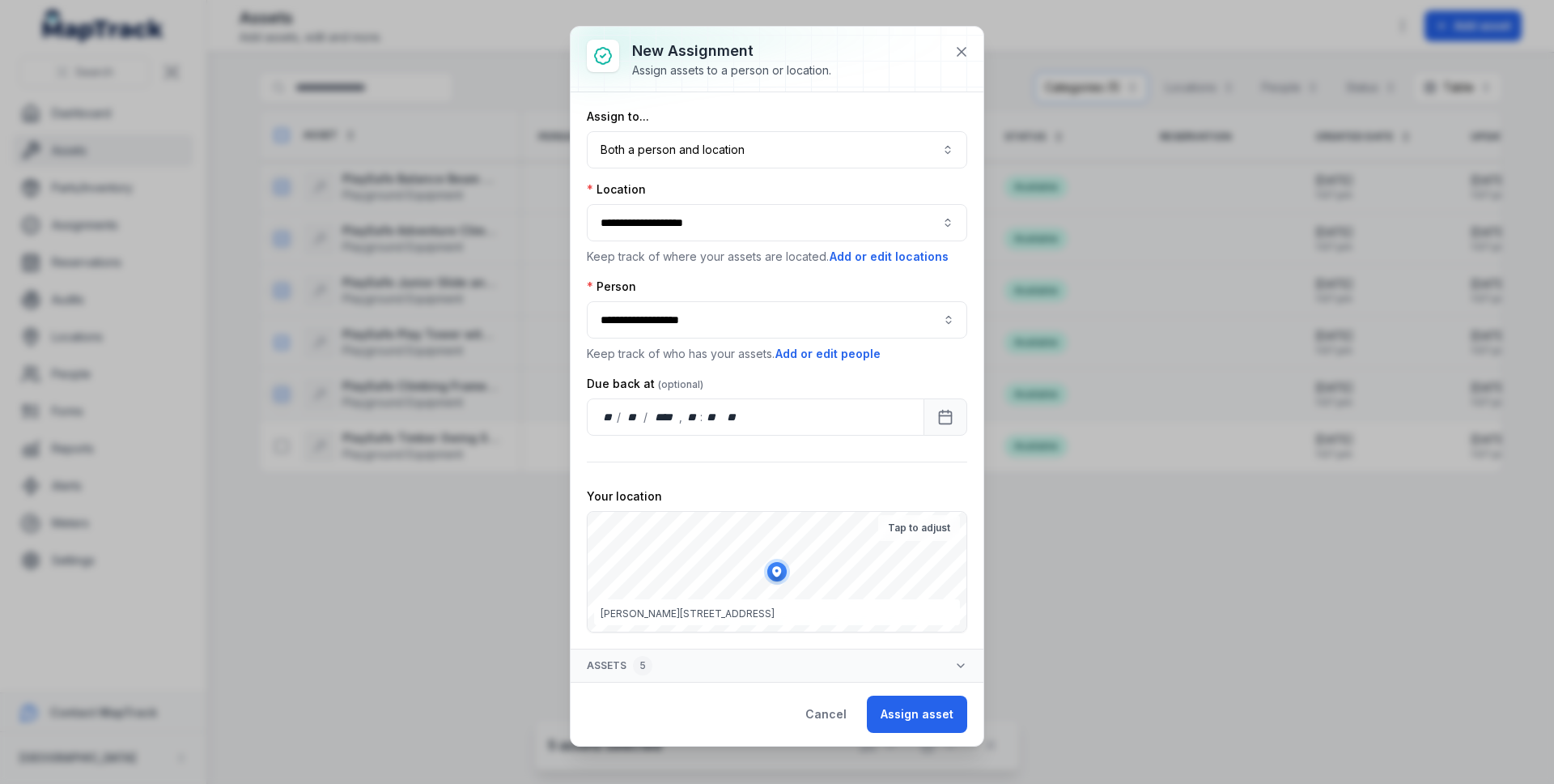
click at [775, 614] on span "Alfred Lane, Melbourne, Melbourne Victoria 3004, Australia" at bounding box center [687, 613] width 174 height 12
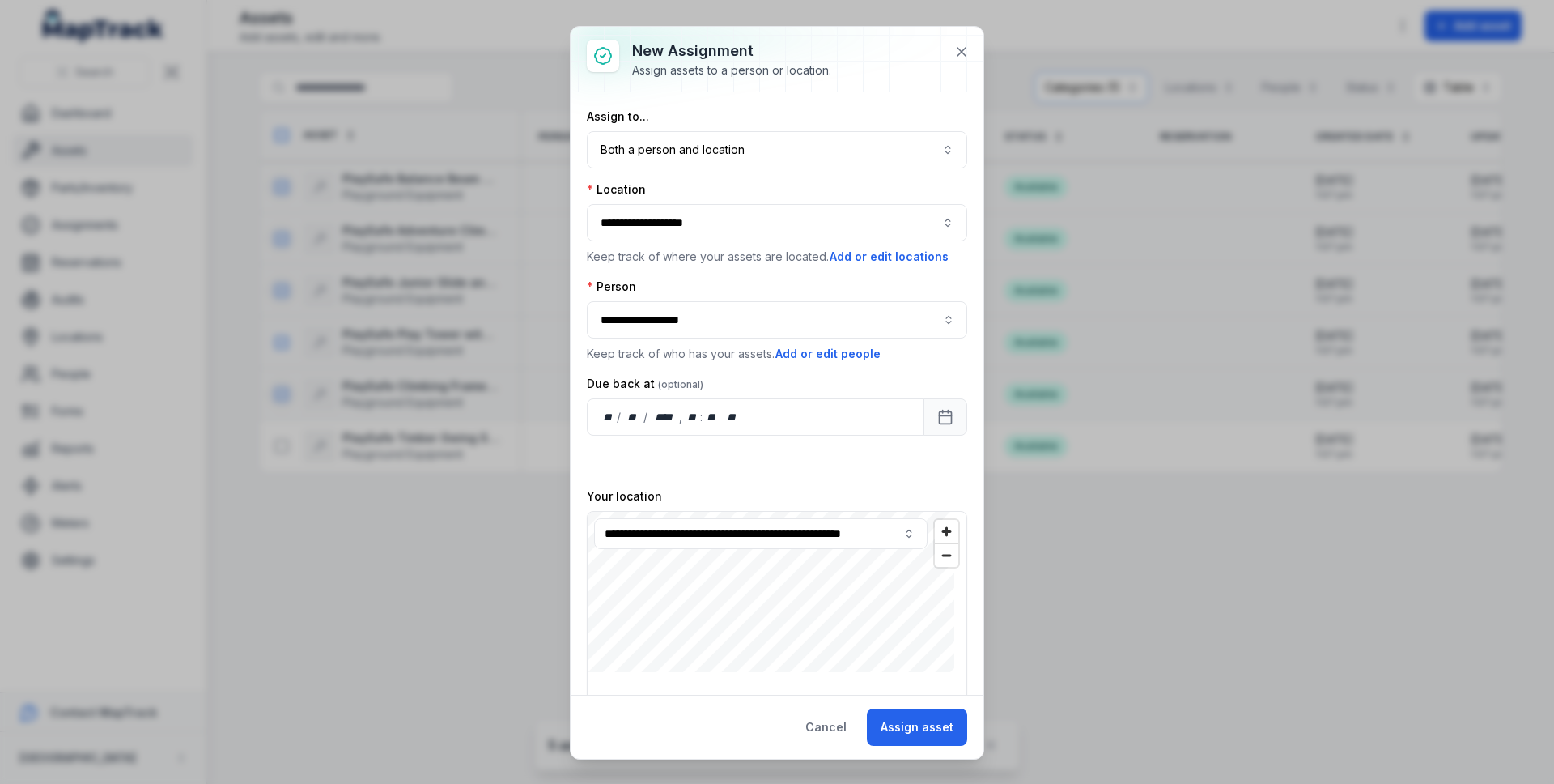
click at [791, 614] on div "**********" at bounding box center [777, 754] width 380 height 486
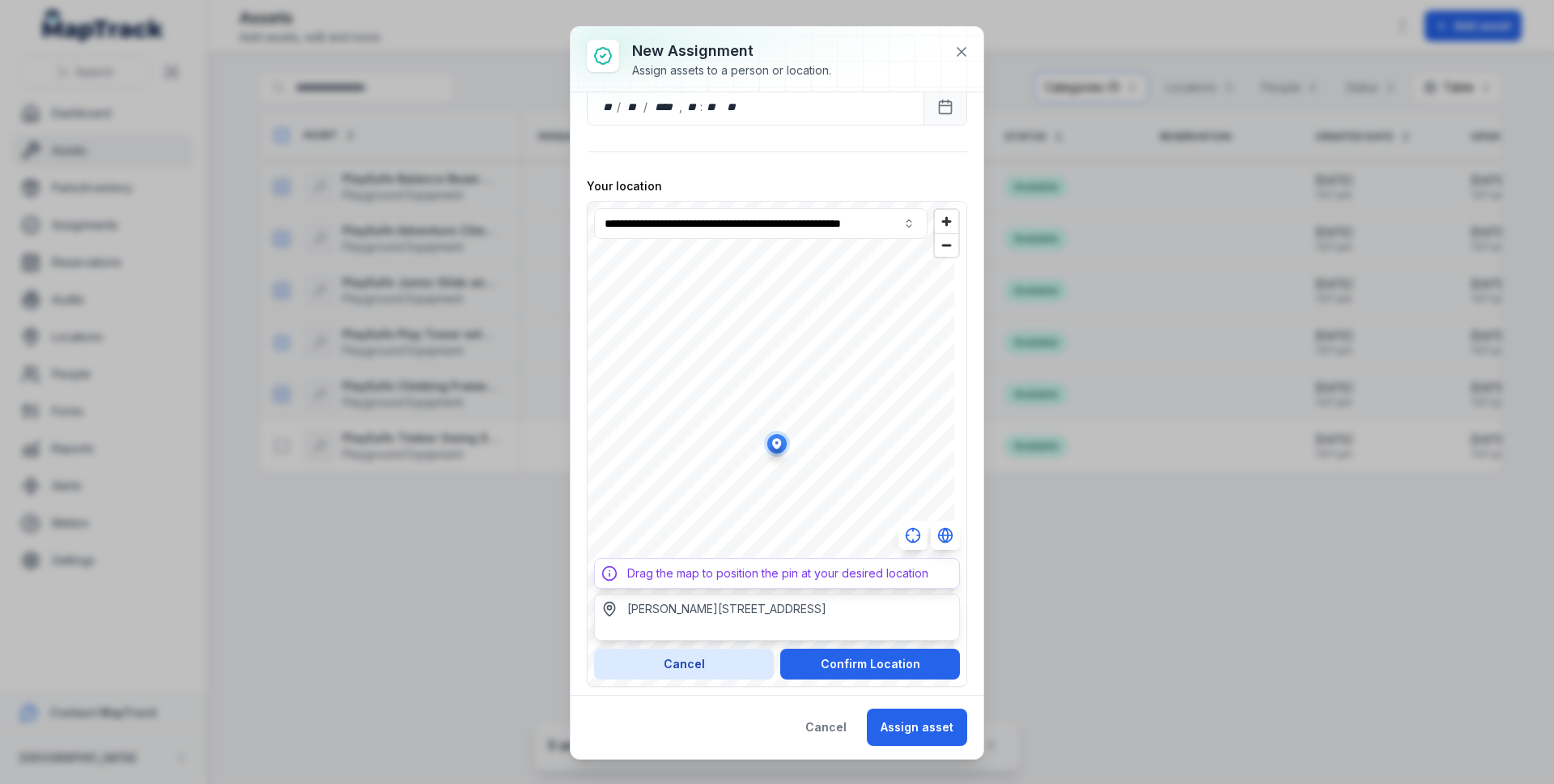
scroll to position [312, 0]
click at [913, 718] on button "Assign asset" at bounding box center [917, 726] width 100 height 37
